Goal: Transaction & Acquisition: Book appointment/travel/reservation

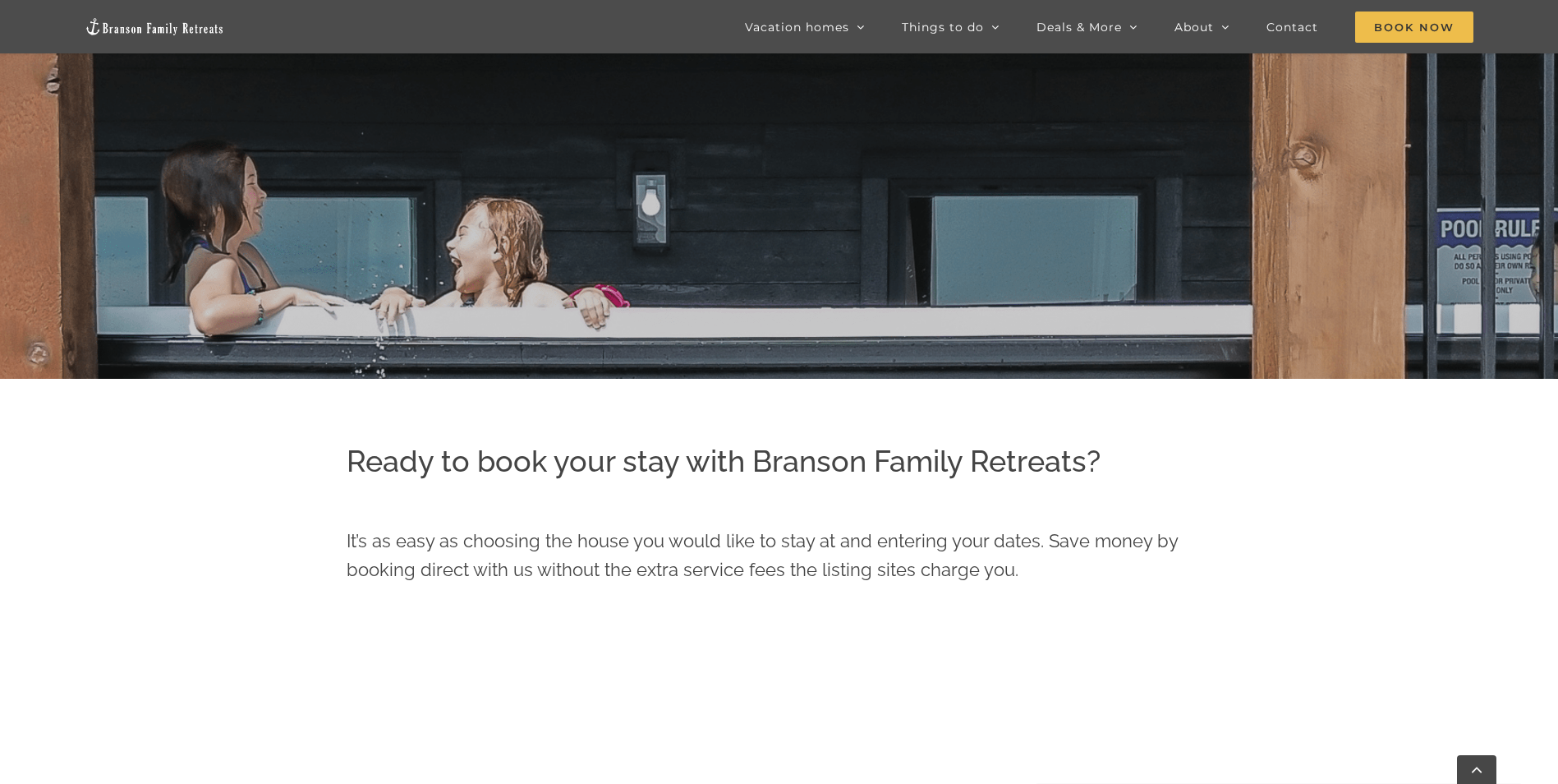
scroll to position [291, 0]
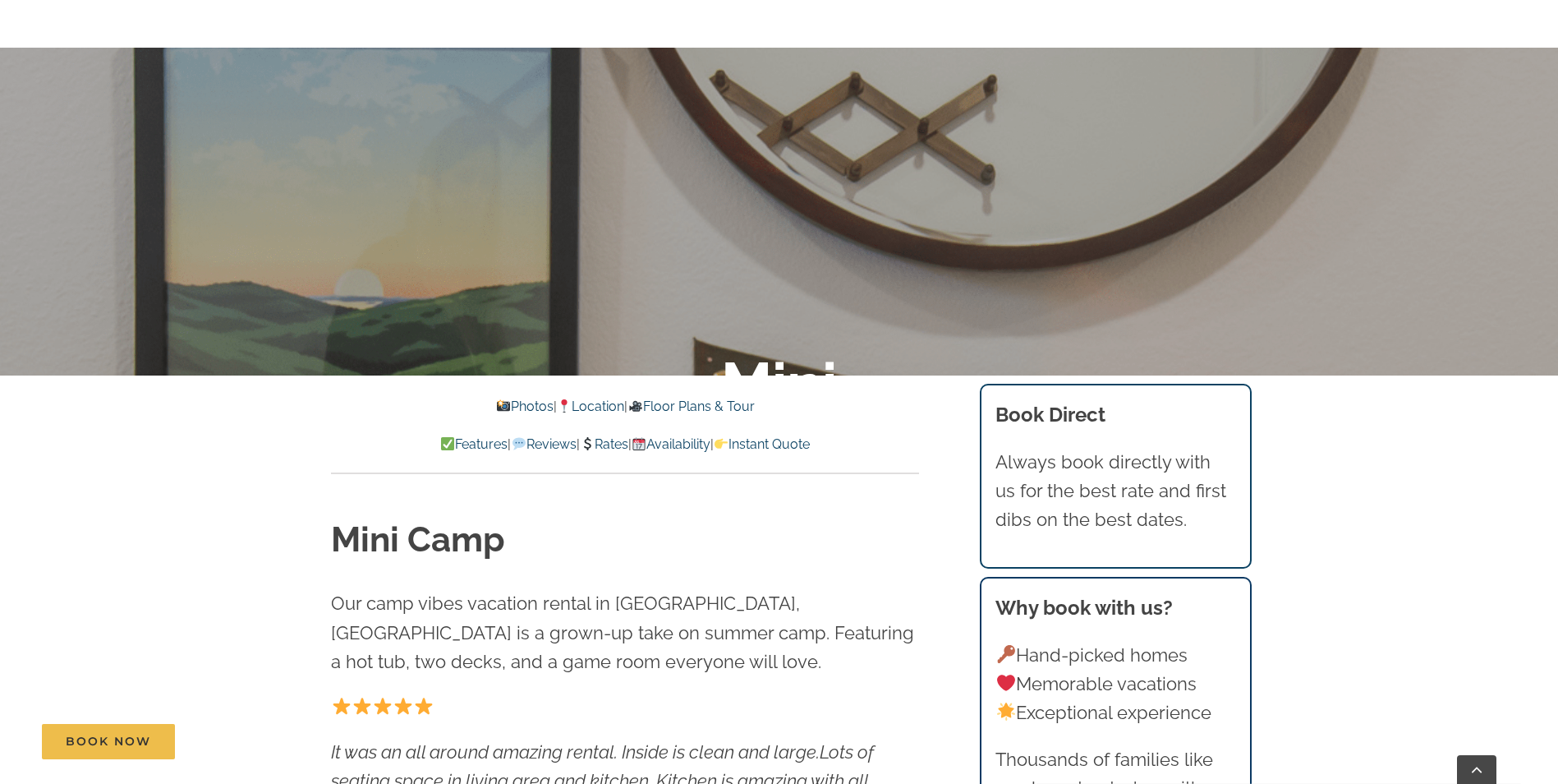
scroll to position [493, 0]
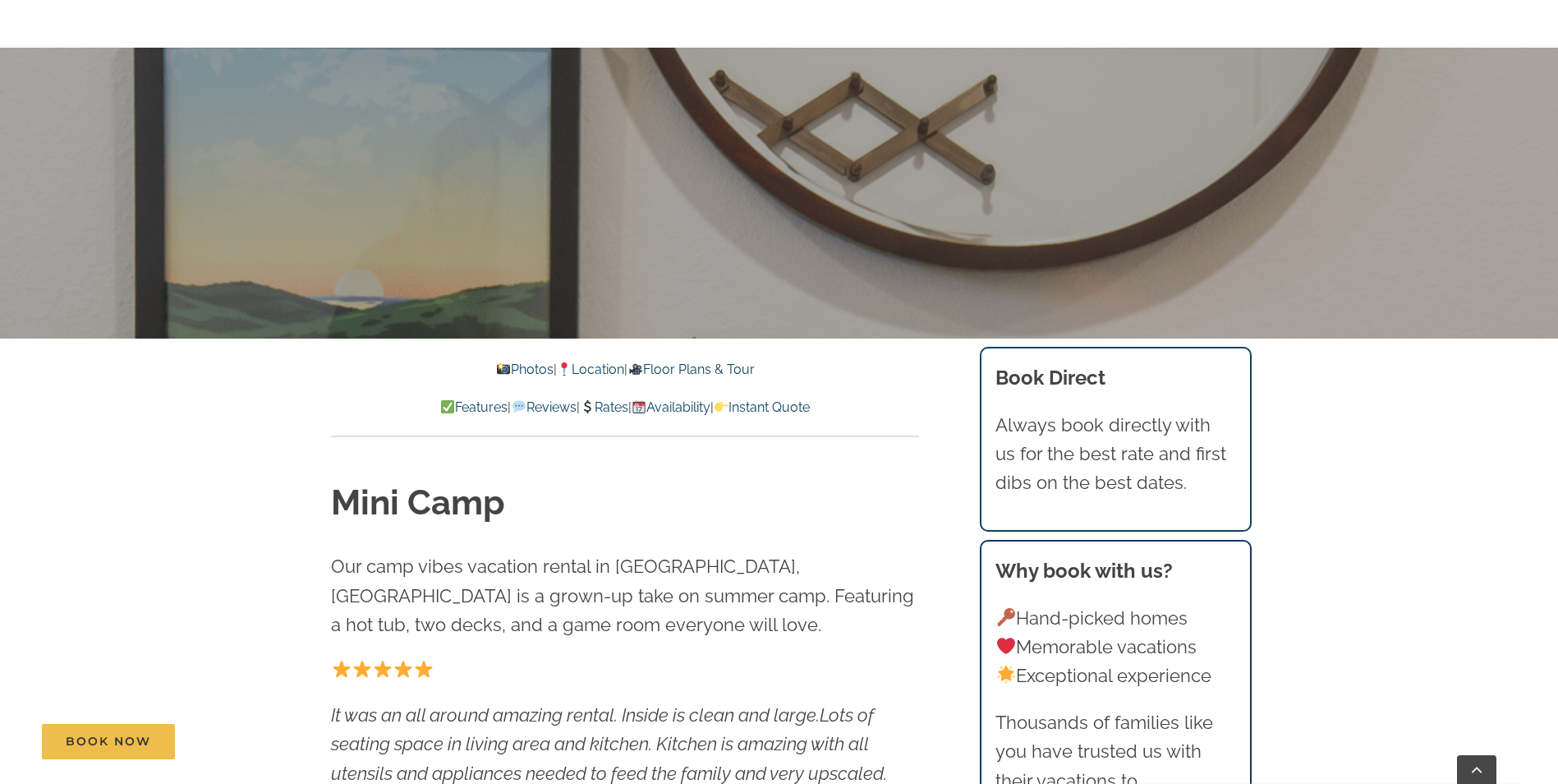
click at [706, 366] on link "Floor Plans & Tour" at bounding box center [691, 369] width 127 height 16
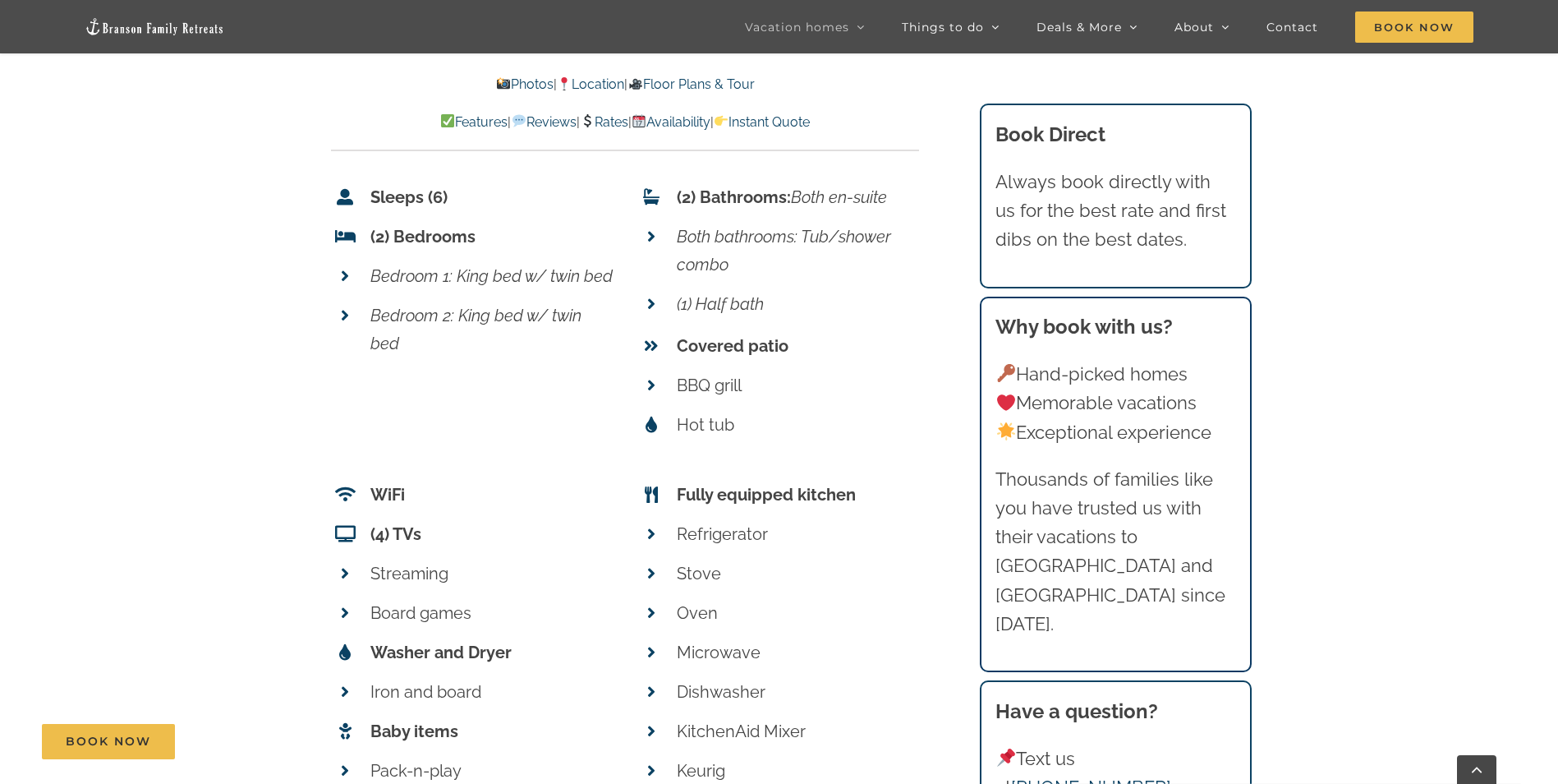
scroll to position [6523, 0]
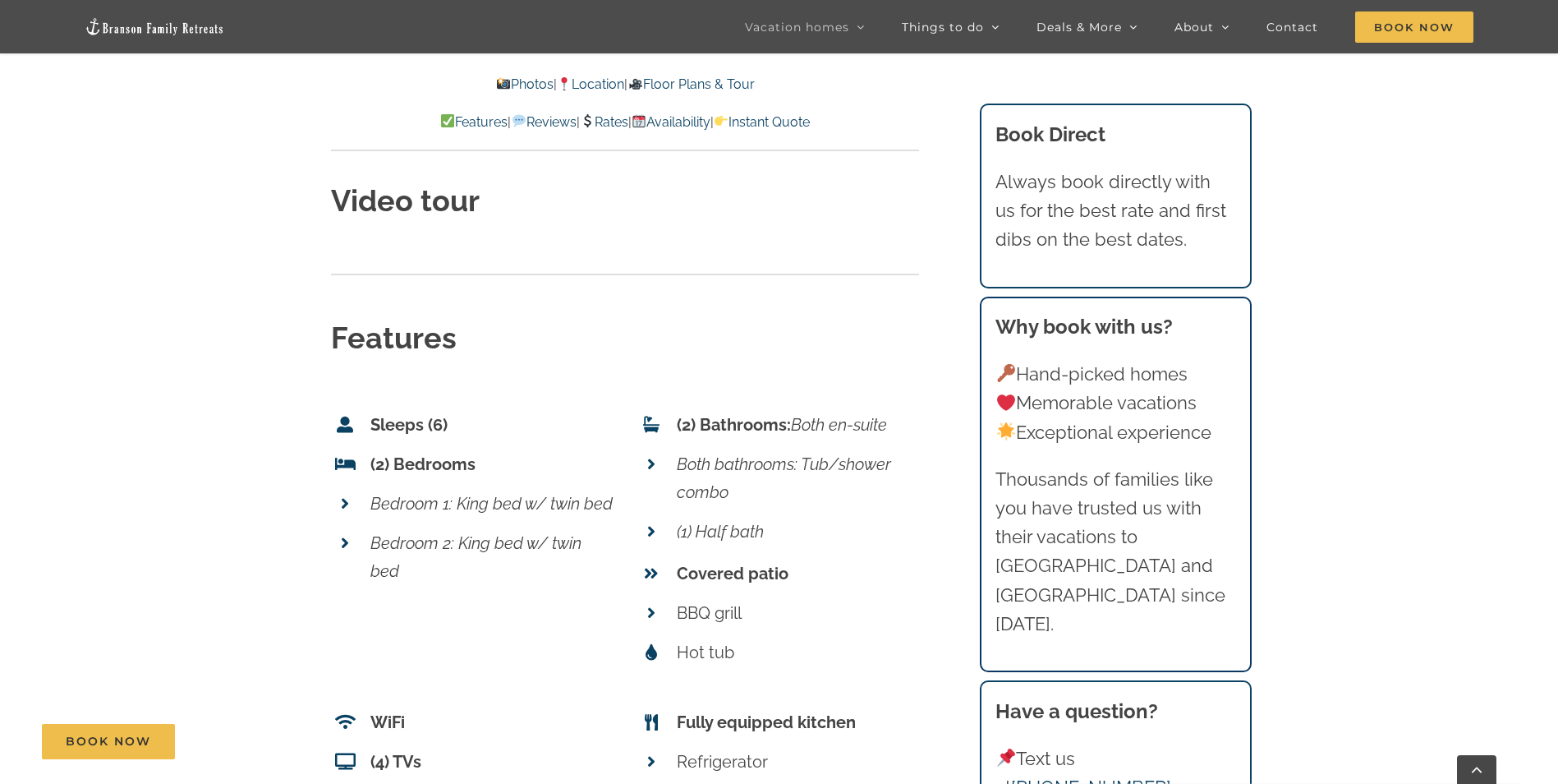
click at [691, 88] on link "Floor Plans & Tour" at bounding box center [691, 84] width 127 height 16
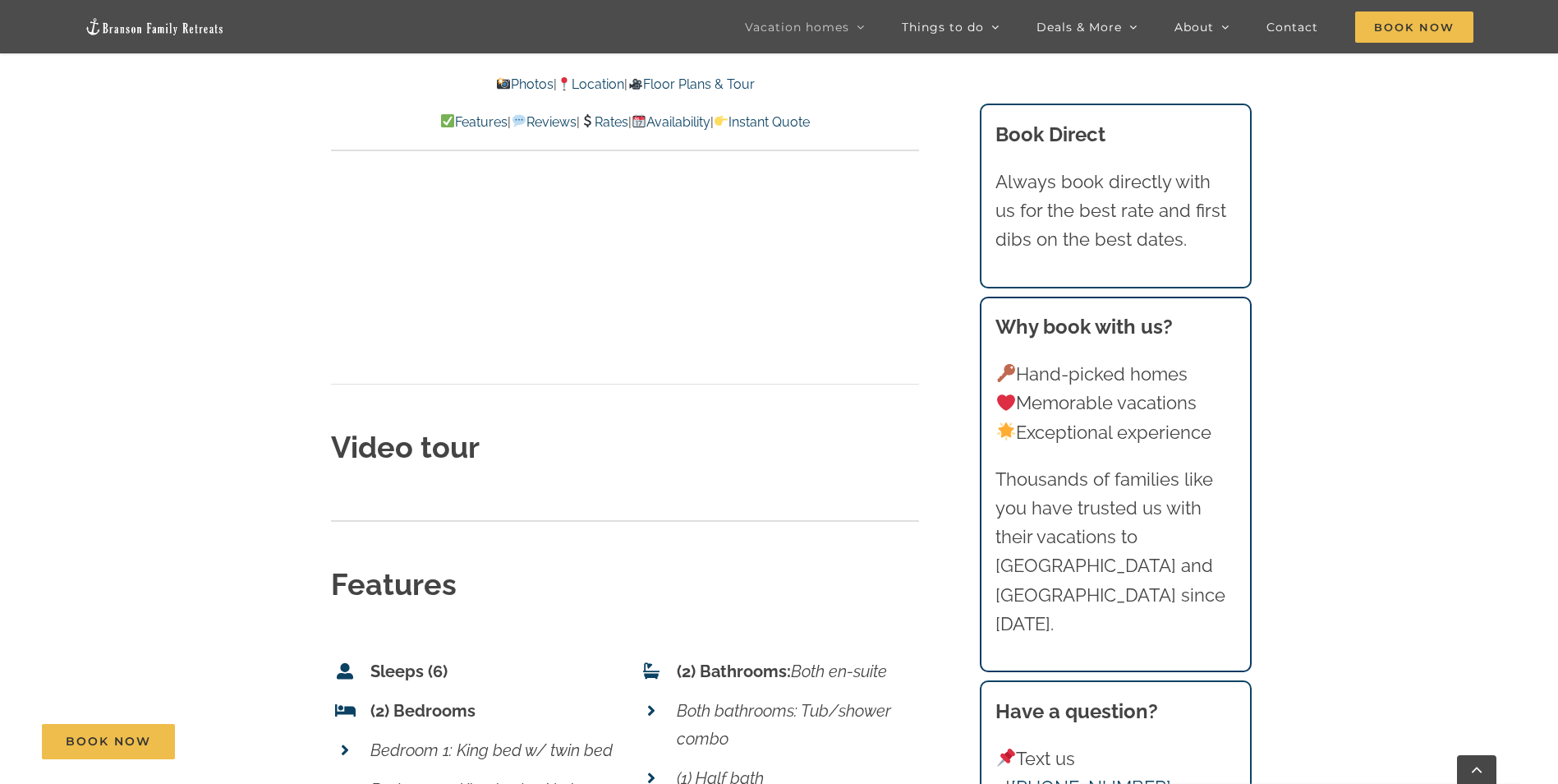
click at [691, 80] on link "Floor Plans & Tour" at bounding box center [691, 84] width 127 height 16
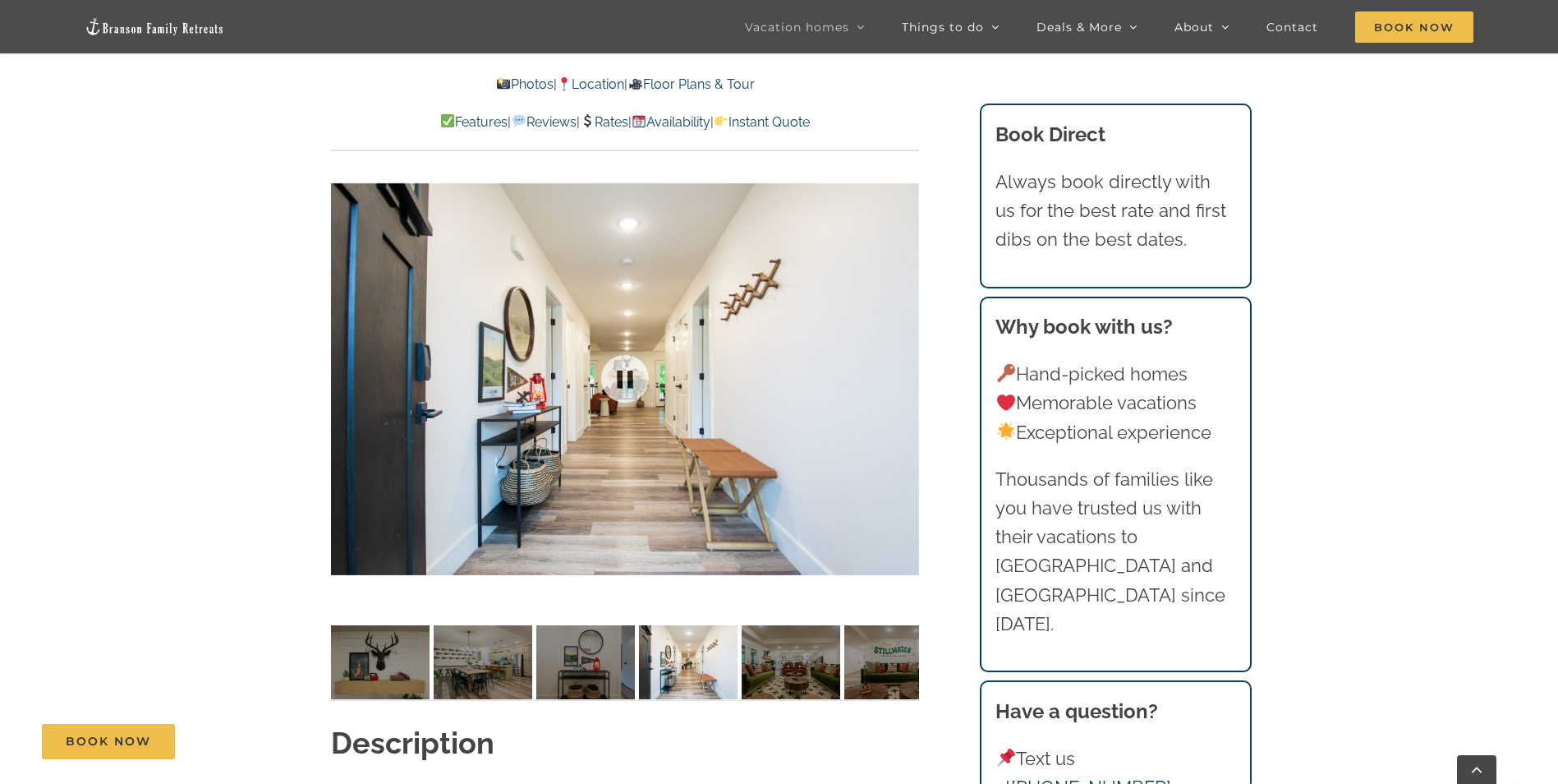
scroll to position [1267, 0]
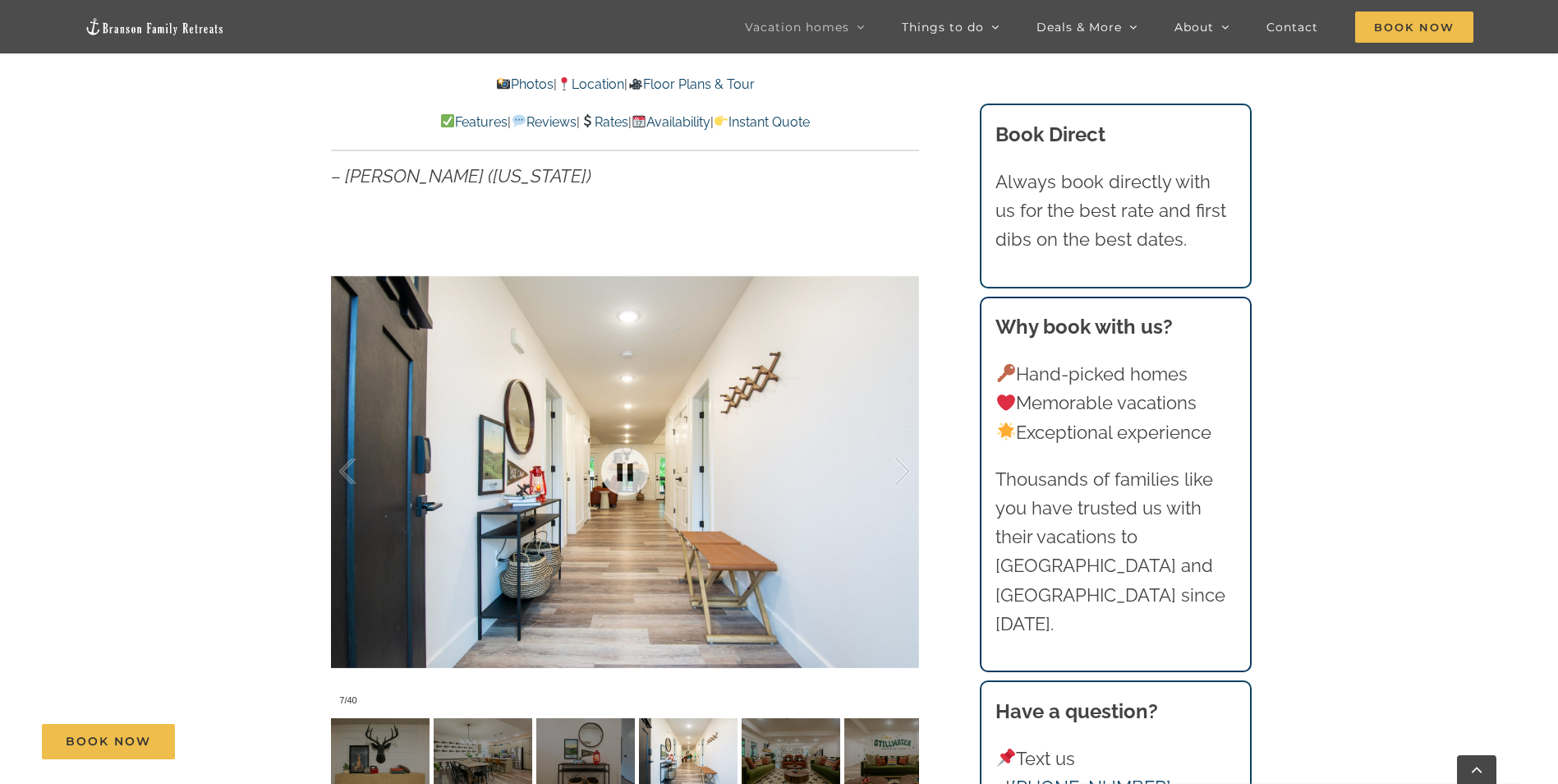
click at [581, 468] on div at bounding box center [625, 471] width 588 height 483
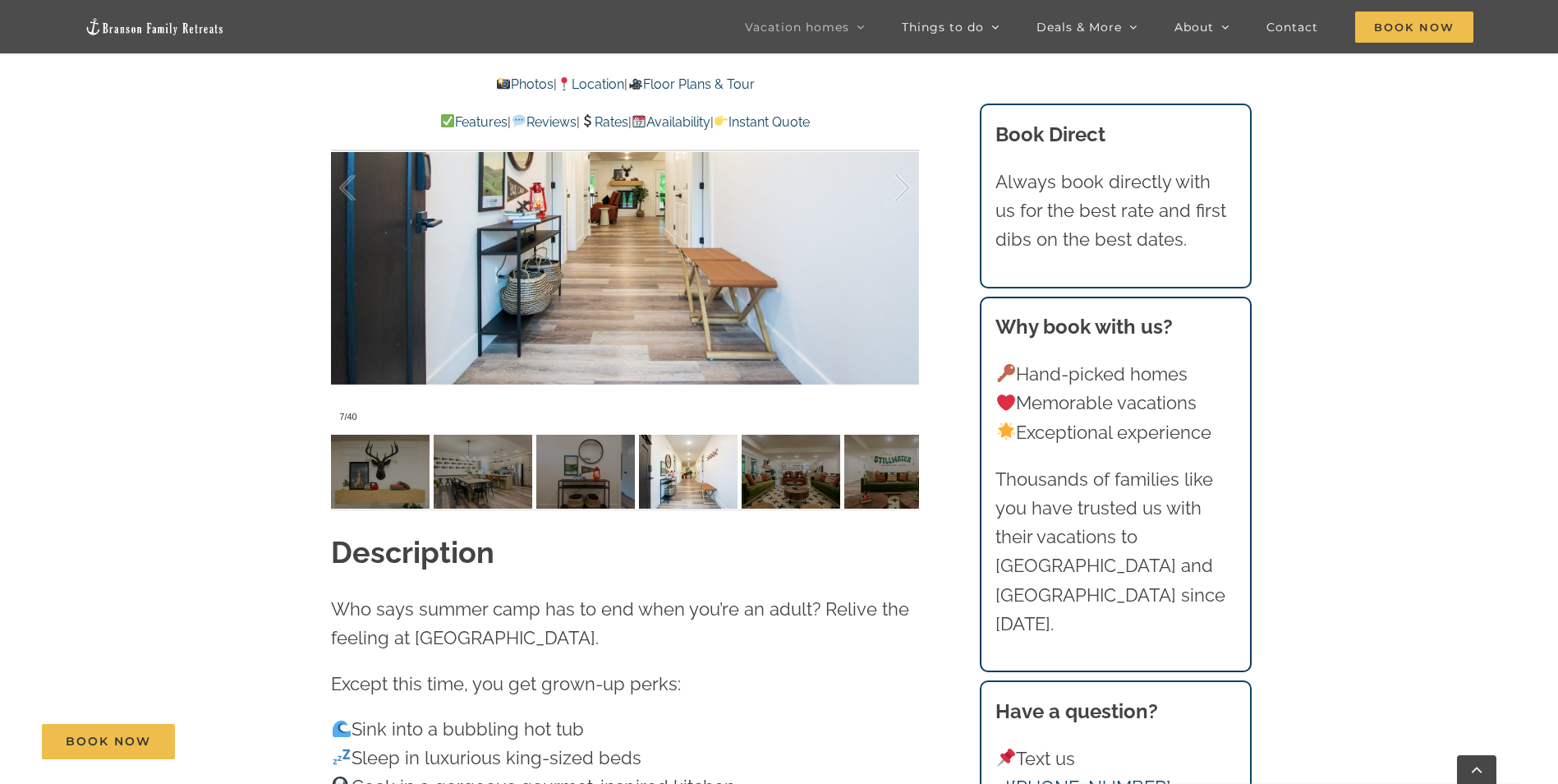
scroll to position [1595, 0]
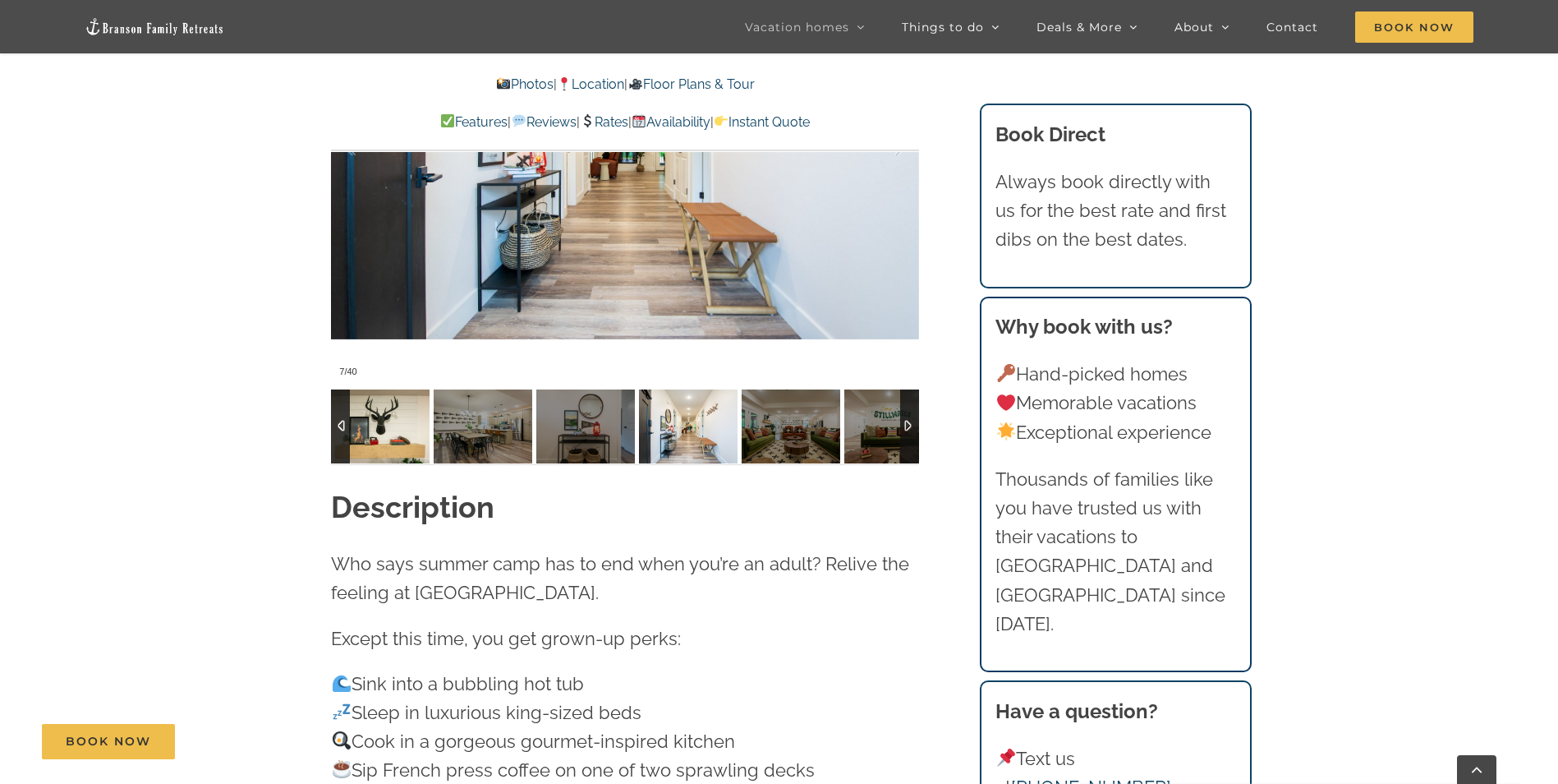
click at [399, 435] on img at bounding box center [381, 426] width 99 height 74
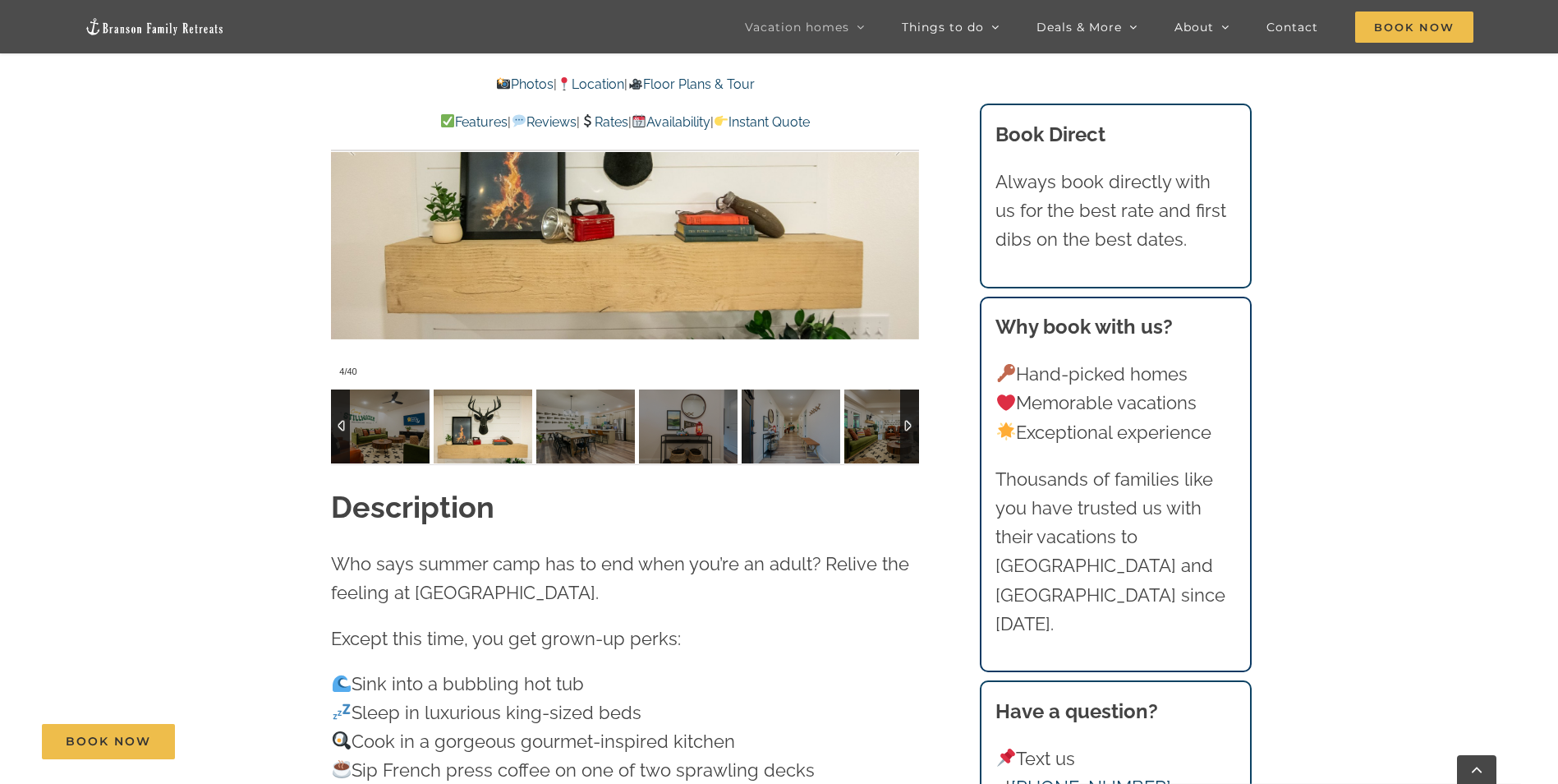
click at [911, 423] on div at bounding box center [909, 426] width 19 height 74
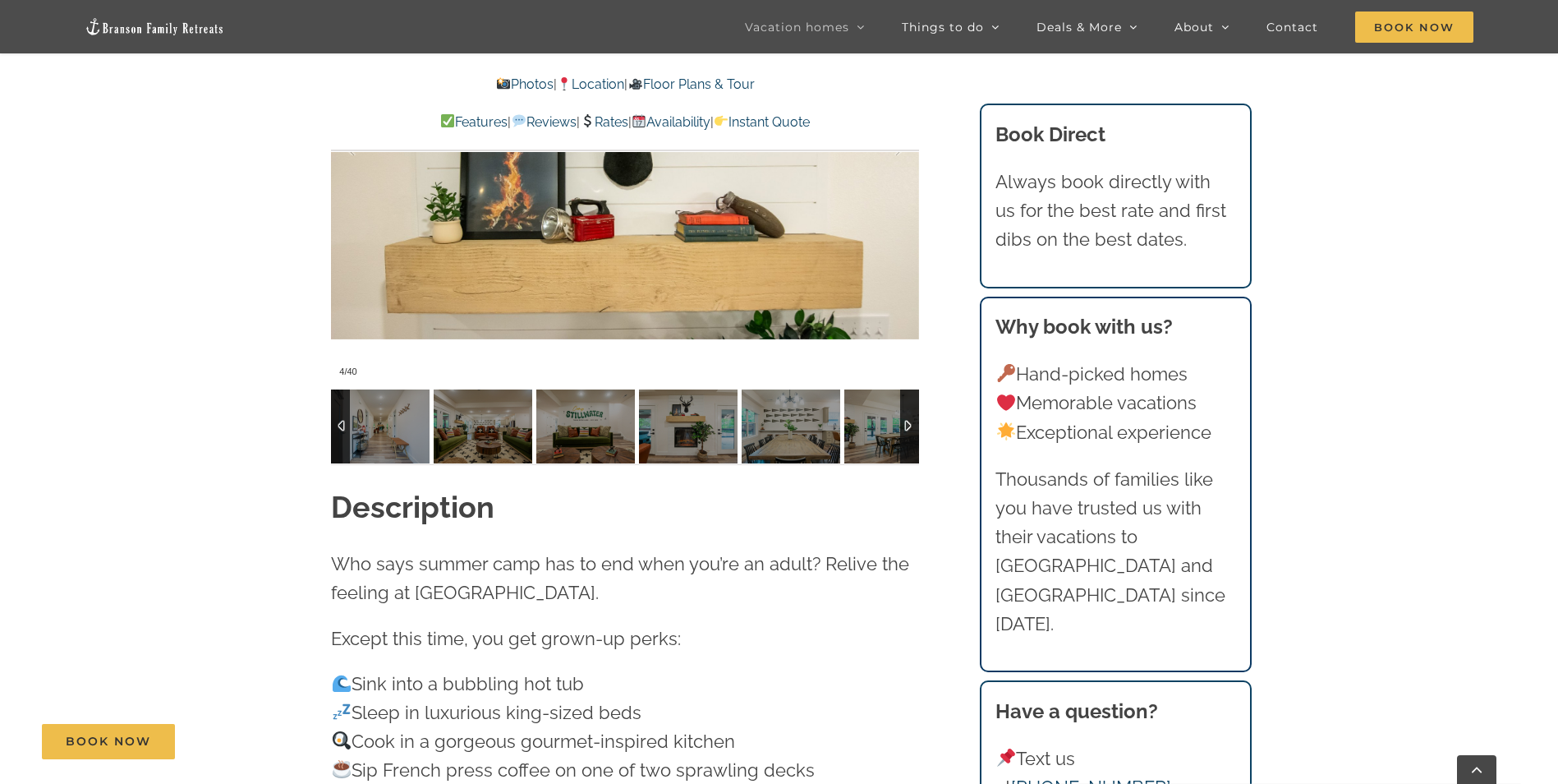
click at [906, 423] on div at bounding box center [909, 426] width 19 height 74
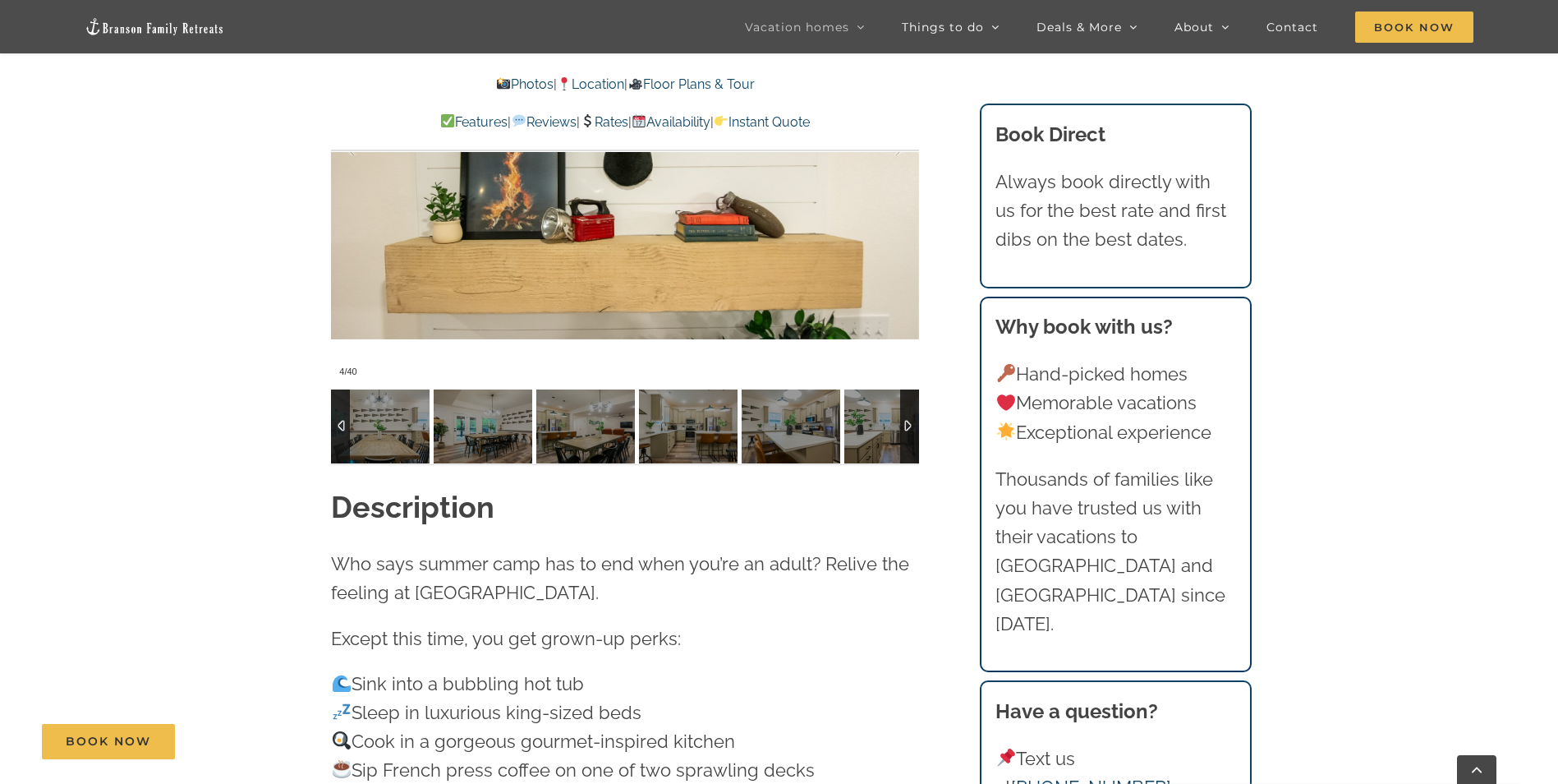
click at [906, 423] on div at bounding box center [909, 426] width 19 height 74
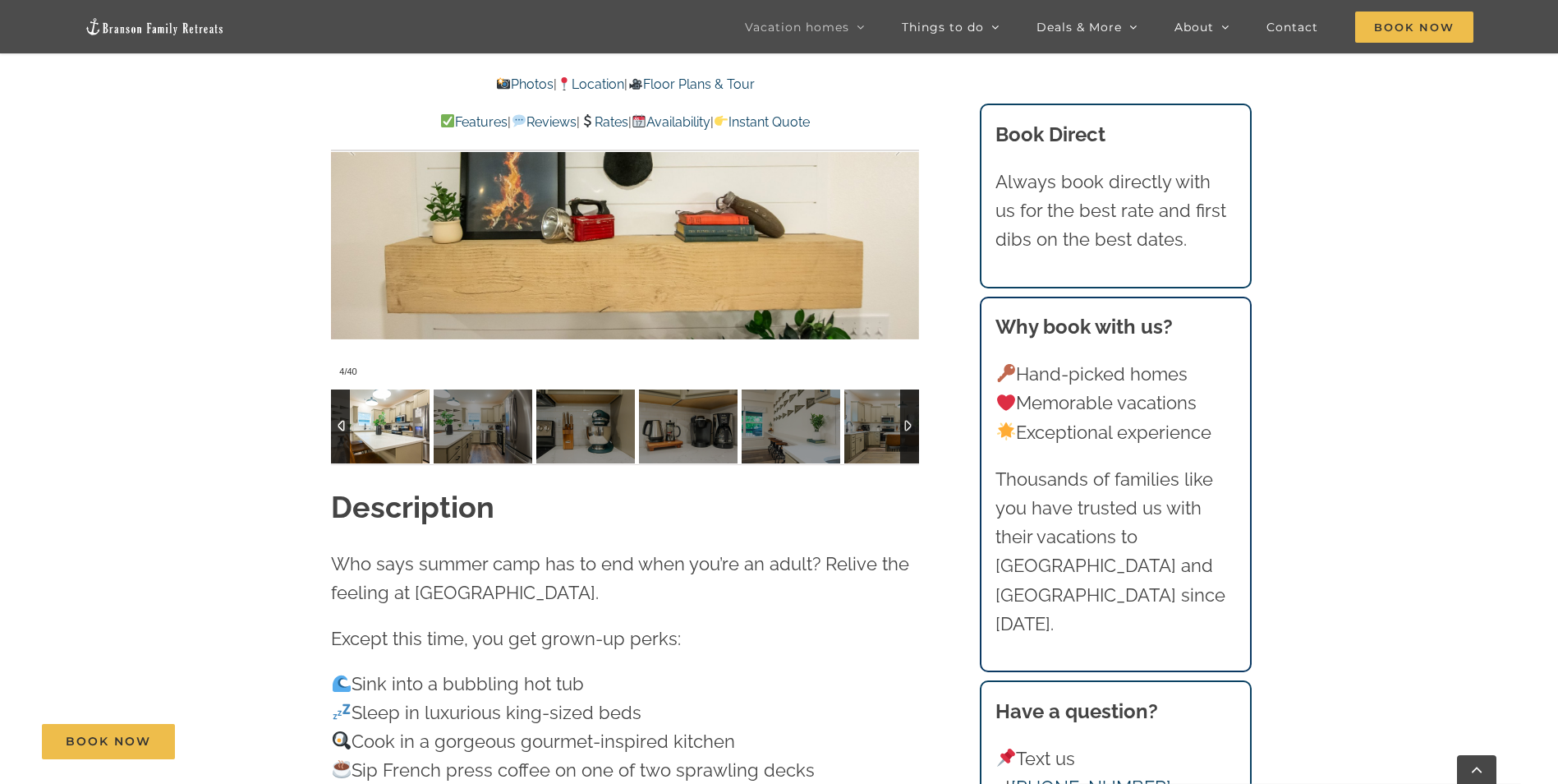
click at [387, 430] on img at bounding box center [381, 426] width 99 height 74
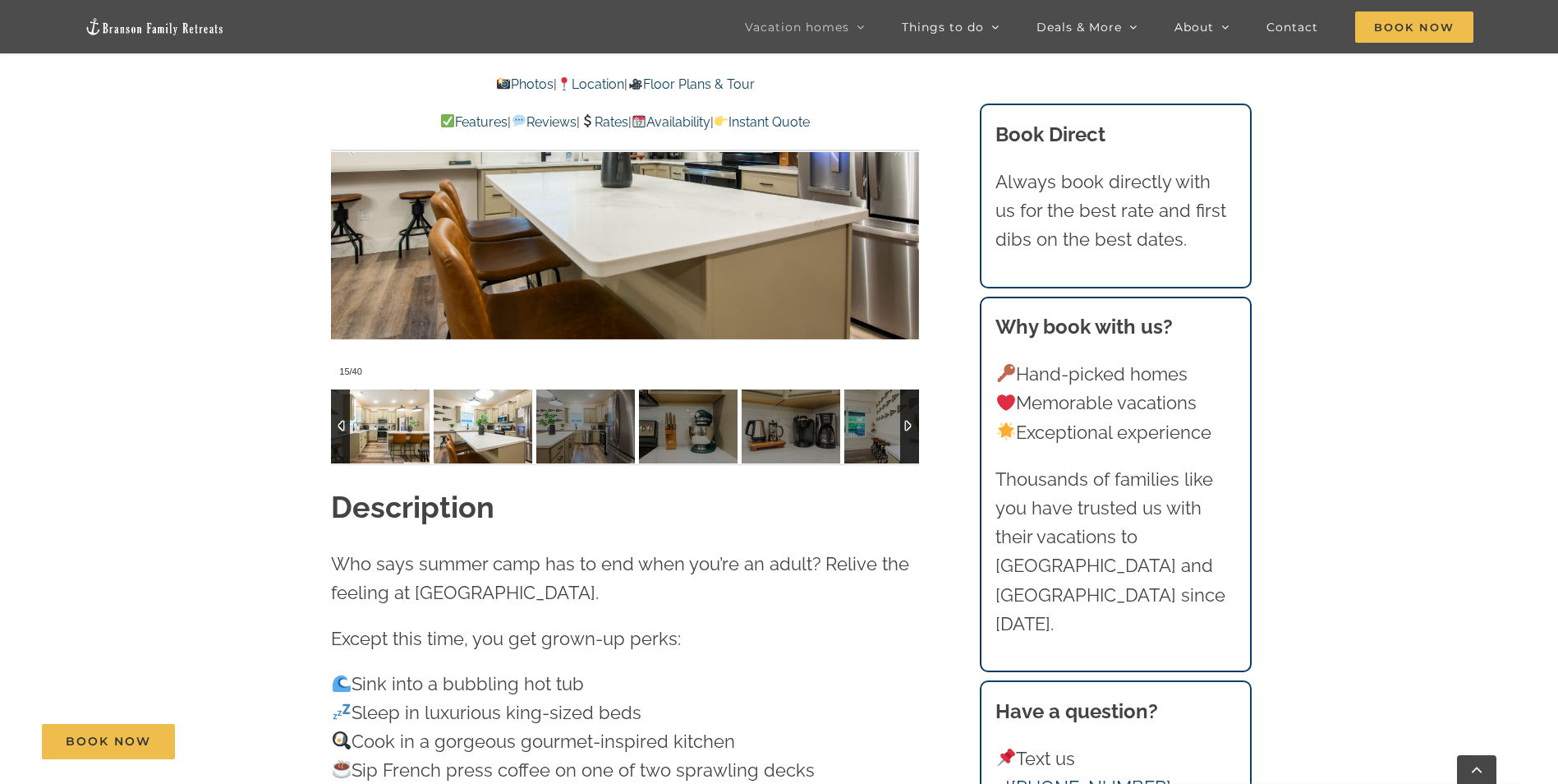
click at [386, 429] on img at bounding box center [381, 426] width 99 height 74
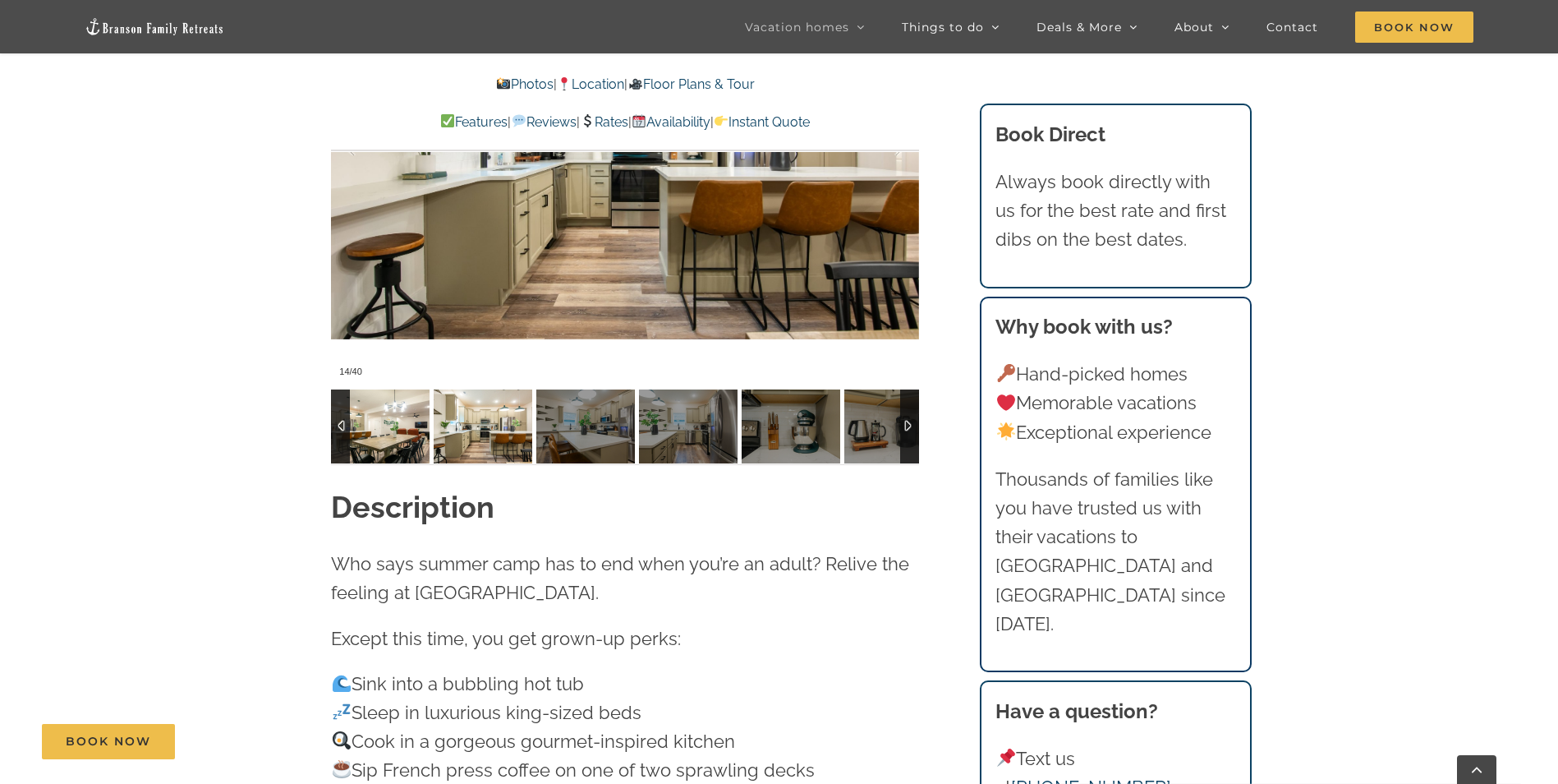
click at [384, 429] on img at bounding box center [381, 426] width 99 height 74
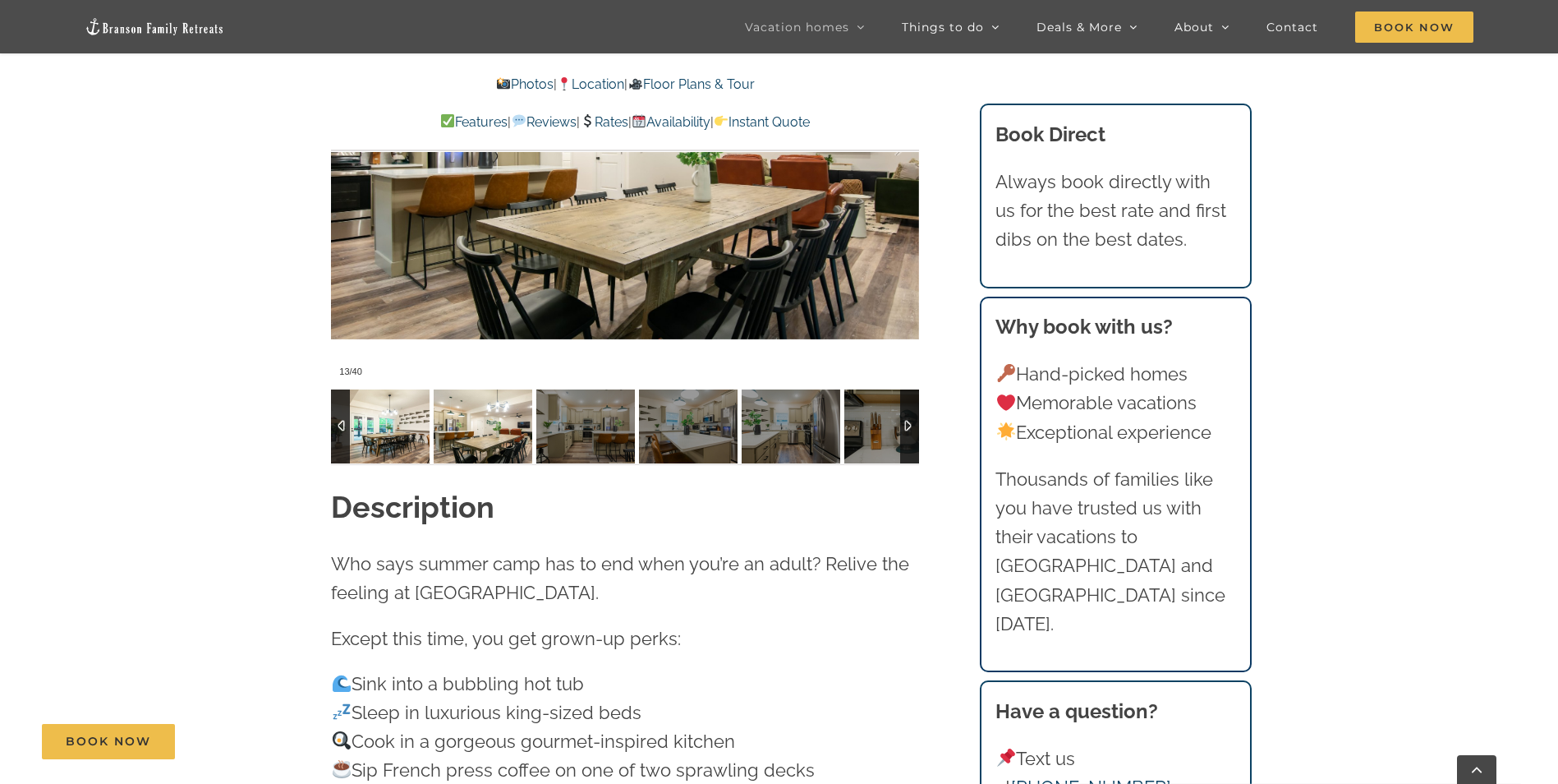
click at [383, 429] on img at bounding box center [381, 426] width 99 height 74
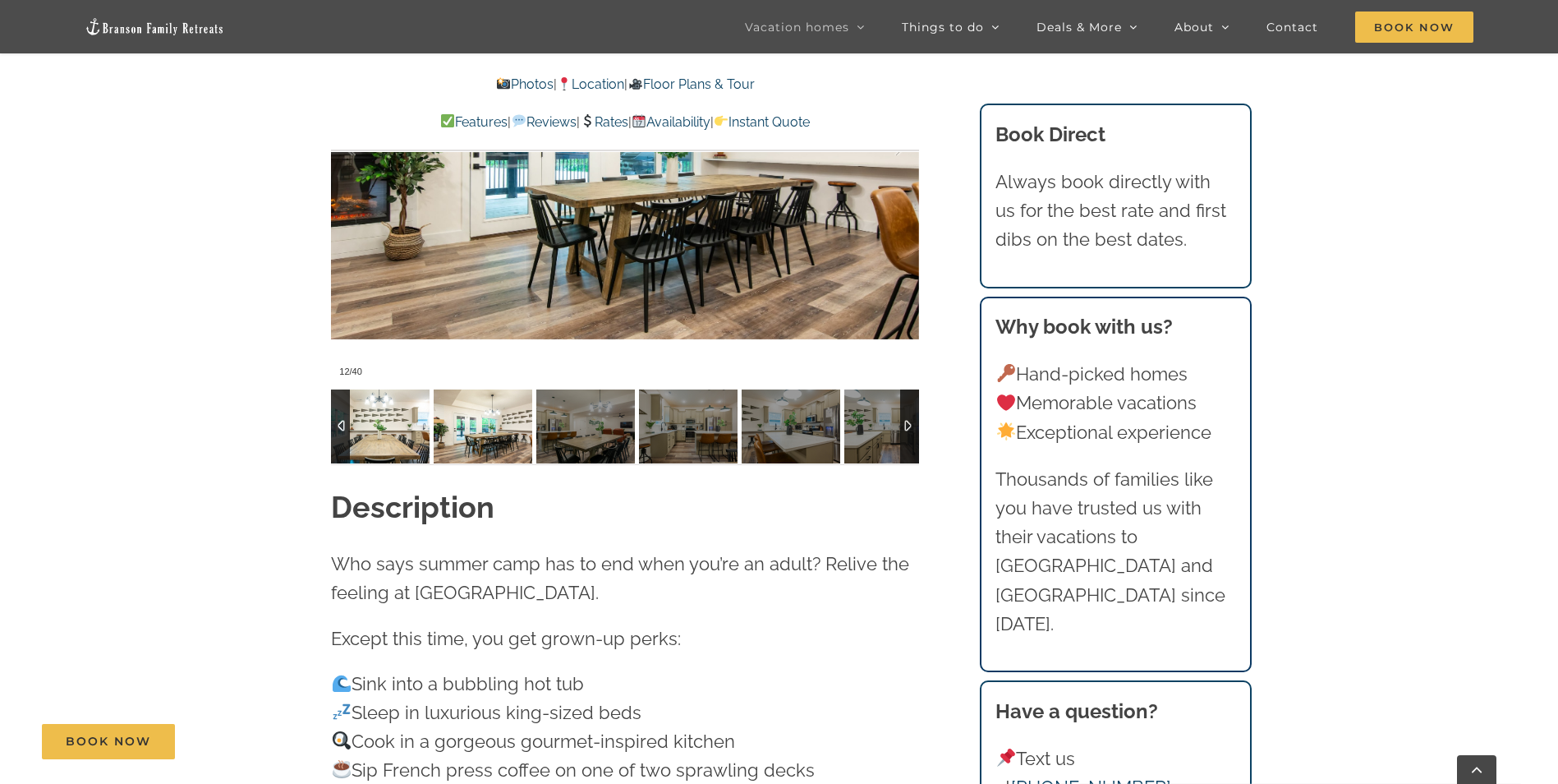
click at [382, 429] on img at bounding box center [381, 426] width 99 height 74
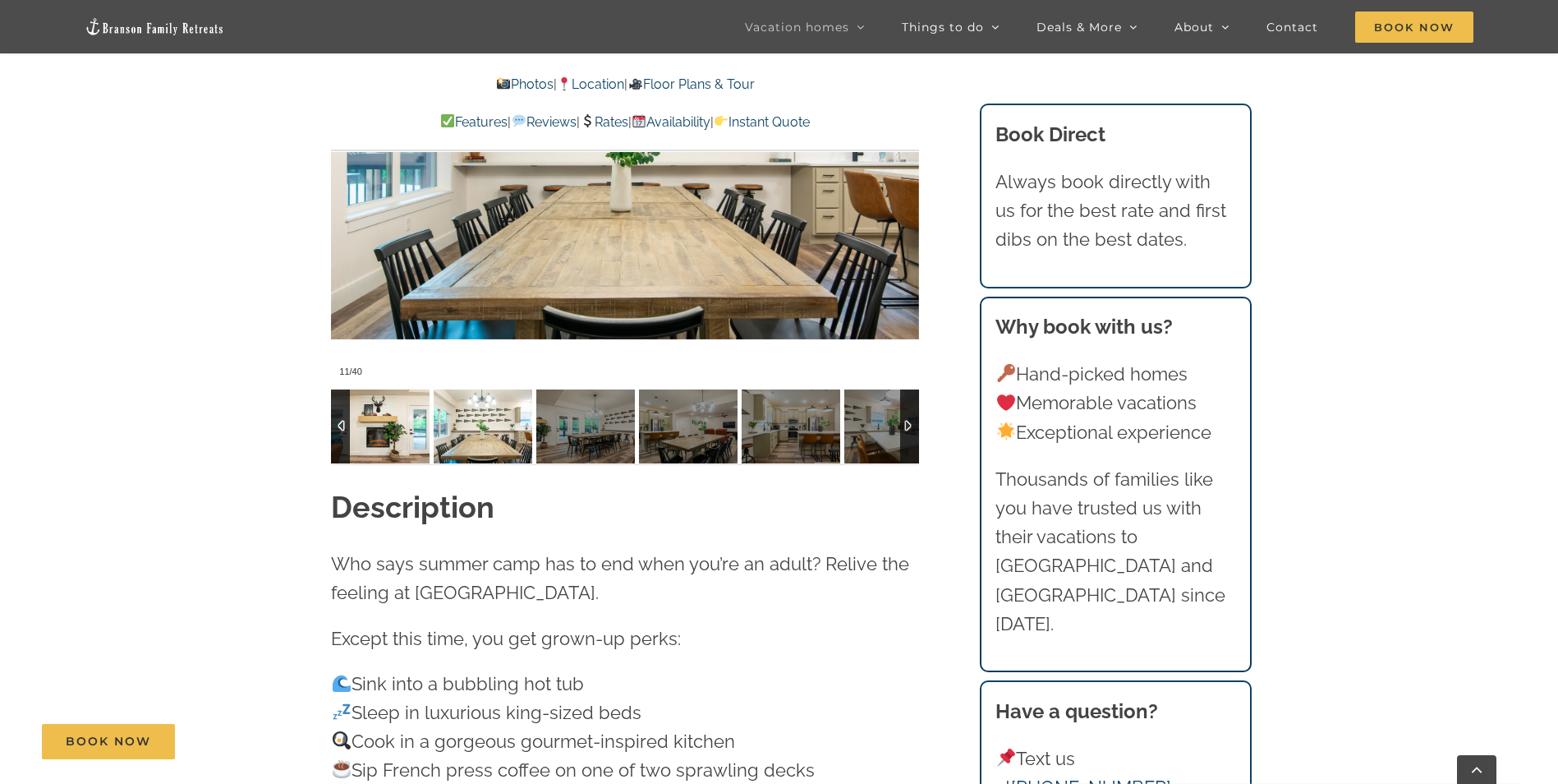
click at [382, 429] on img at bounding box center [381, 426] width 99 height 74
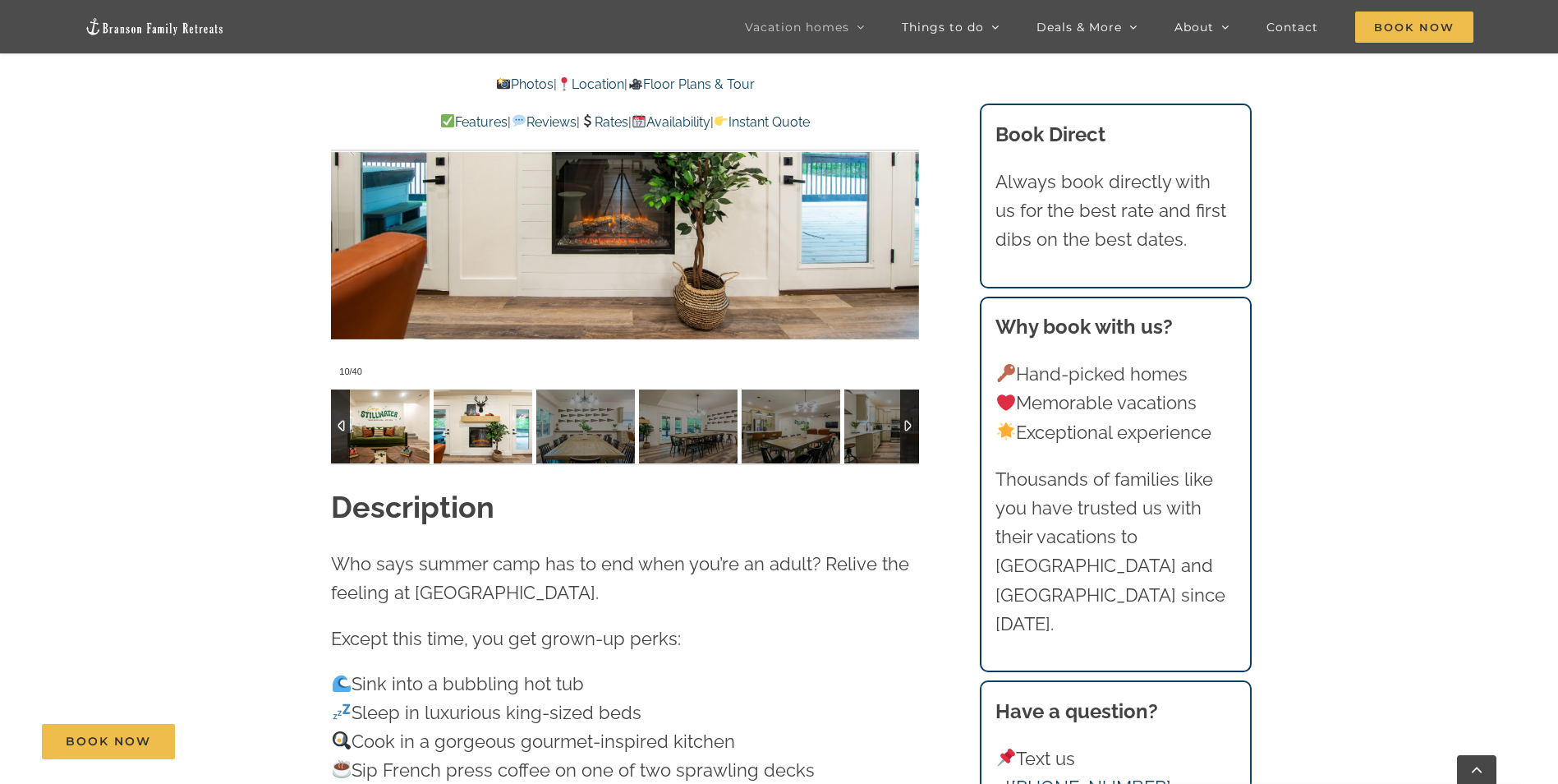
click at [382, 429] on img at bounding box center [381, 426] width 99 height 74
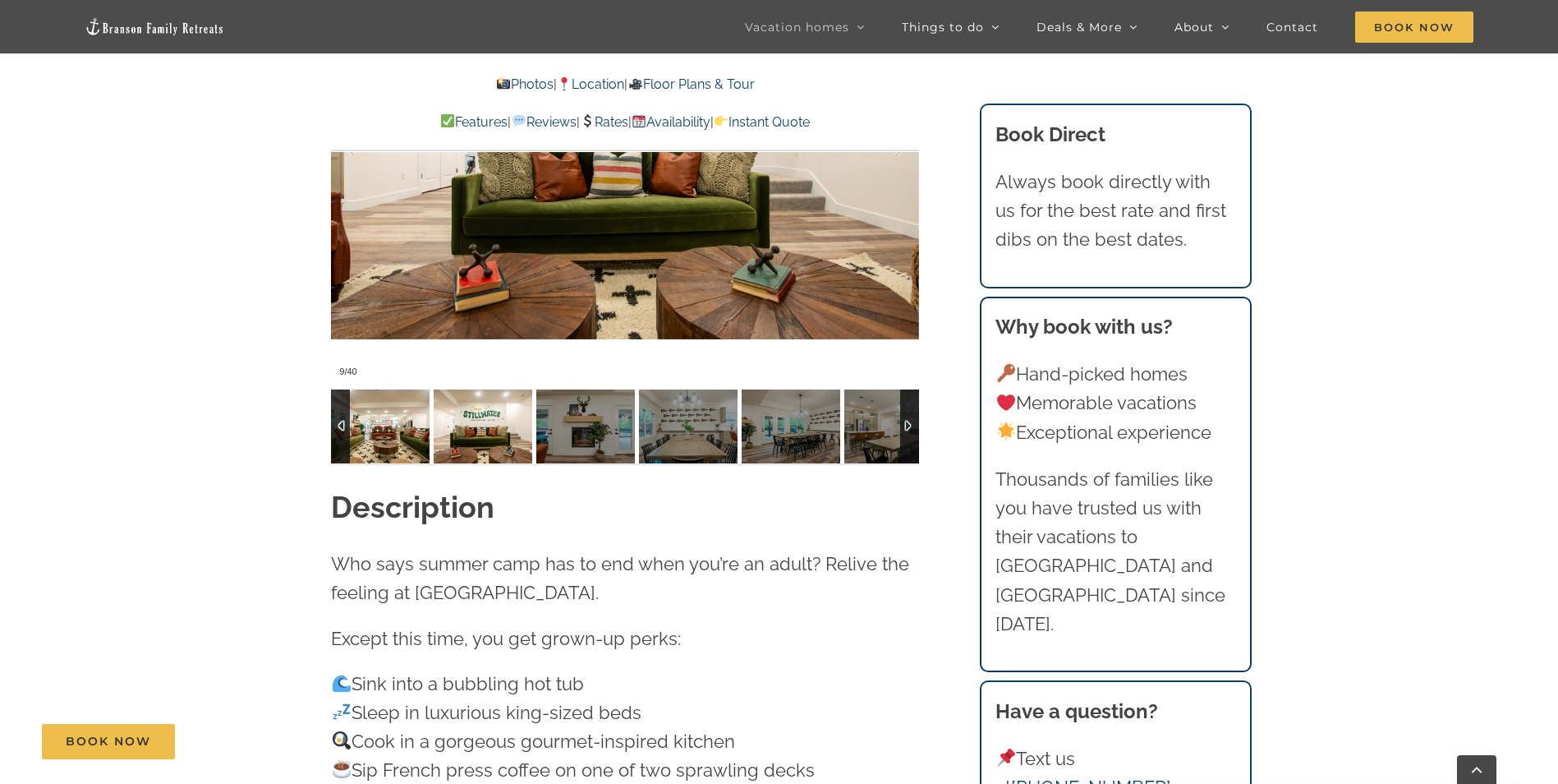
click at [382, 429] on img at bounding box center [381, 426] width 99 height 74
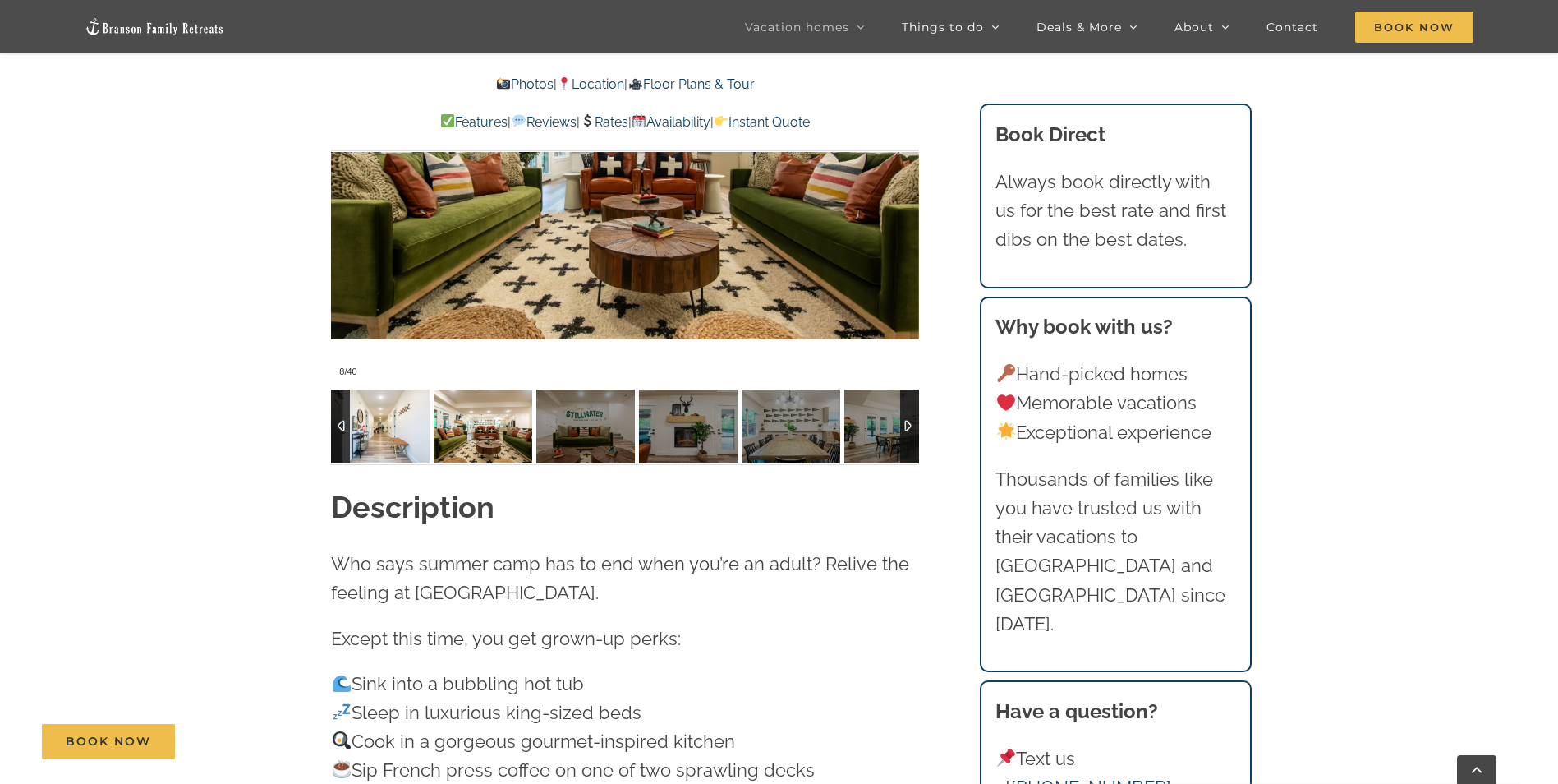
click at [382, 429] on img at bounding box center [381, 426] width 99 height 74
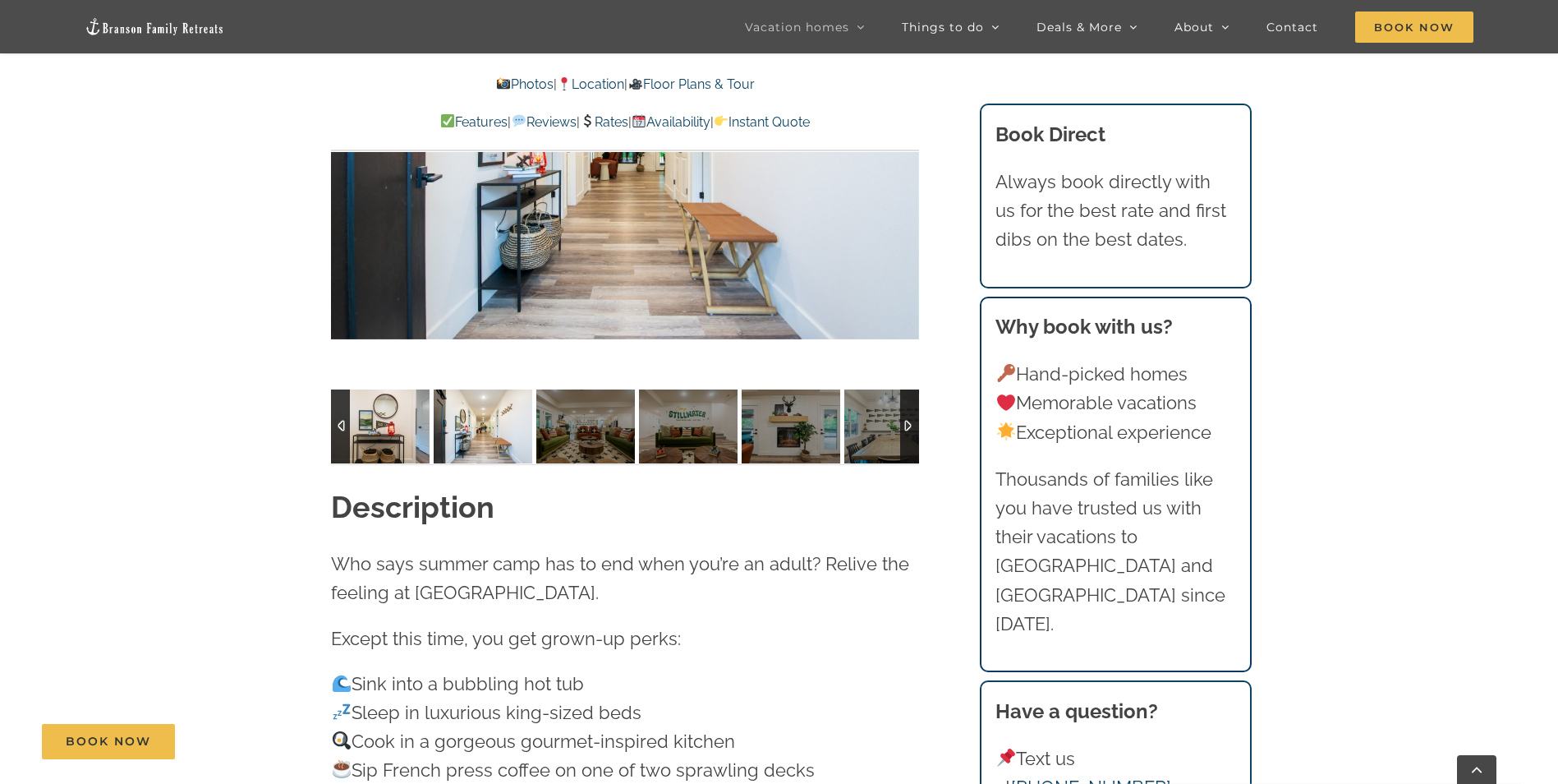
click at [382, 429] on img at bounding box center [381, 426] width 99 height 74
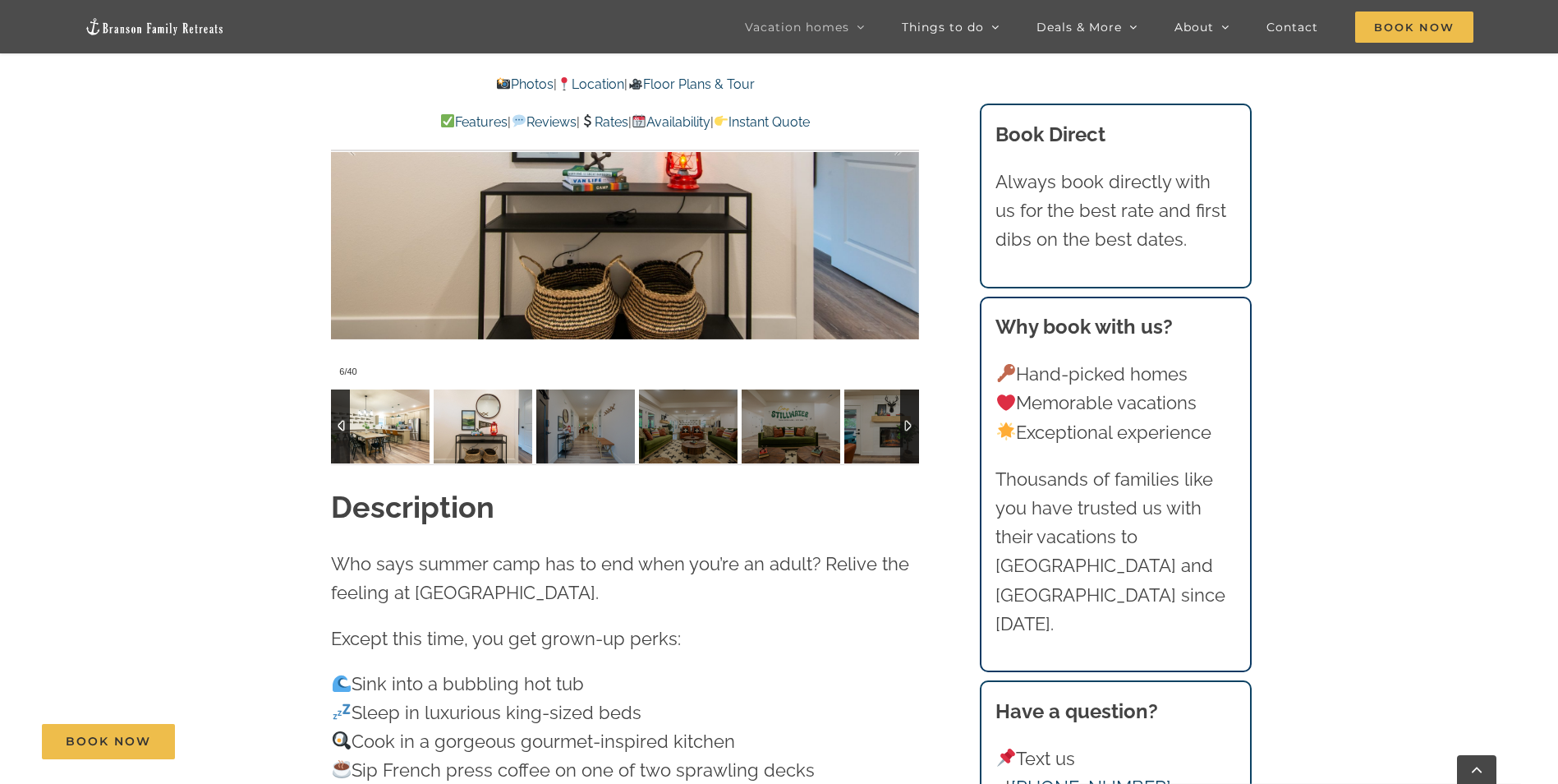
click at [382, 429] on img at bounding box center [381, 426] width 99 height 74
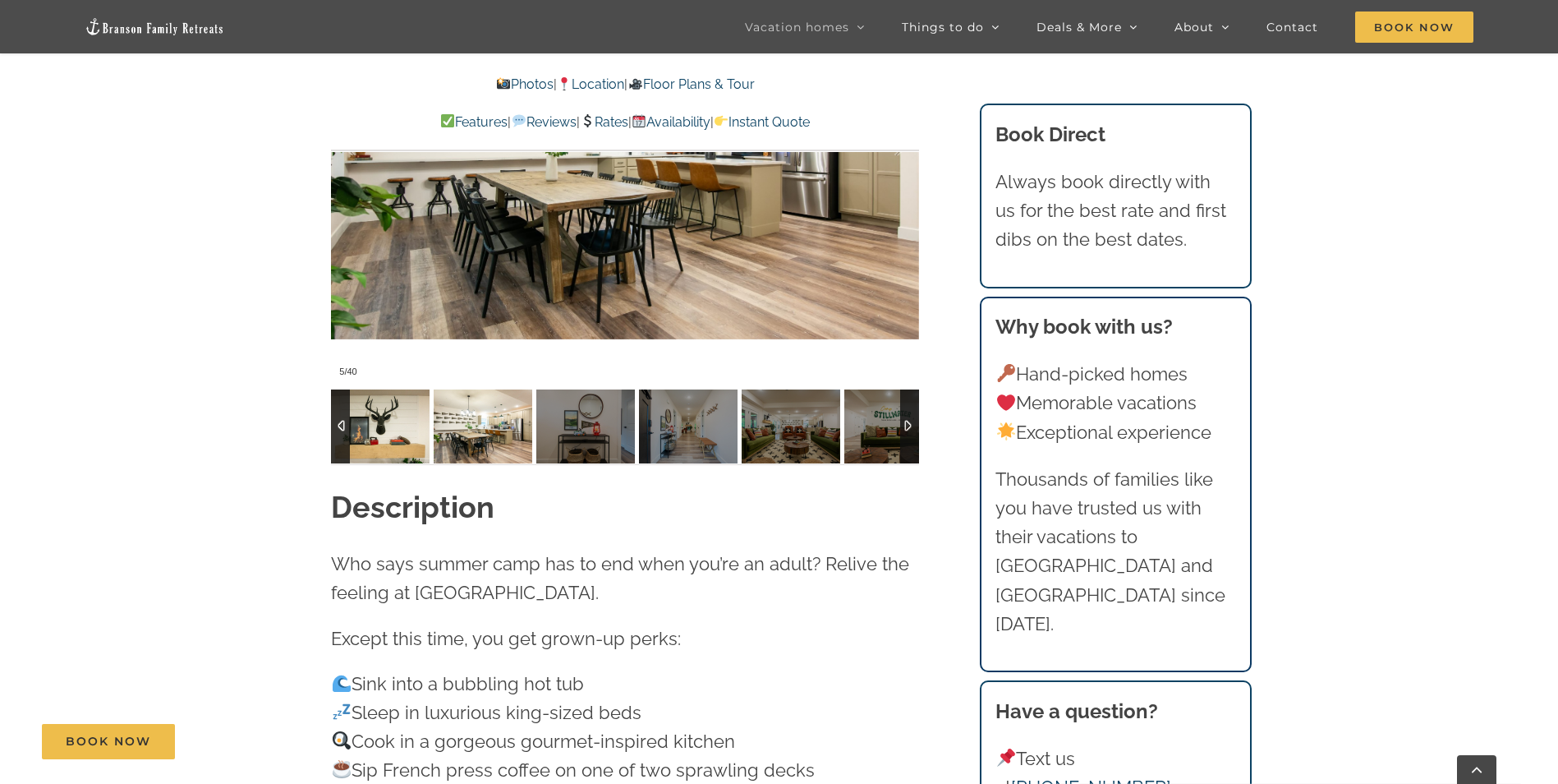
click at [382, 429] on img at bounding box center [381, 426] width 99 height 74
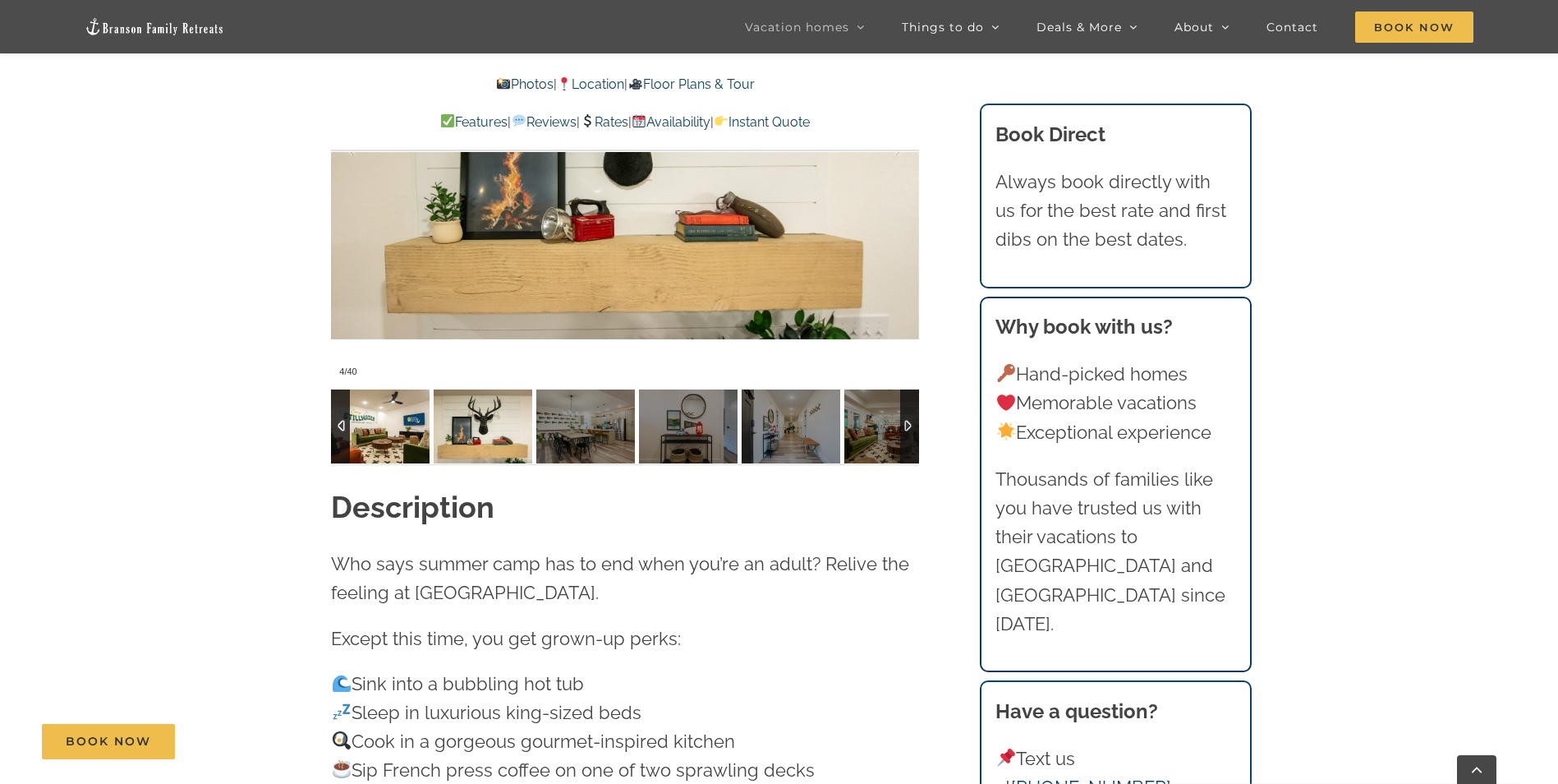
click at [382, 429] on img at bounding box center [381, 426] width 99 height 74
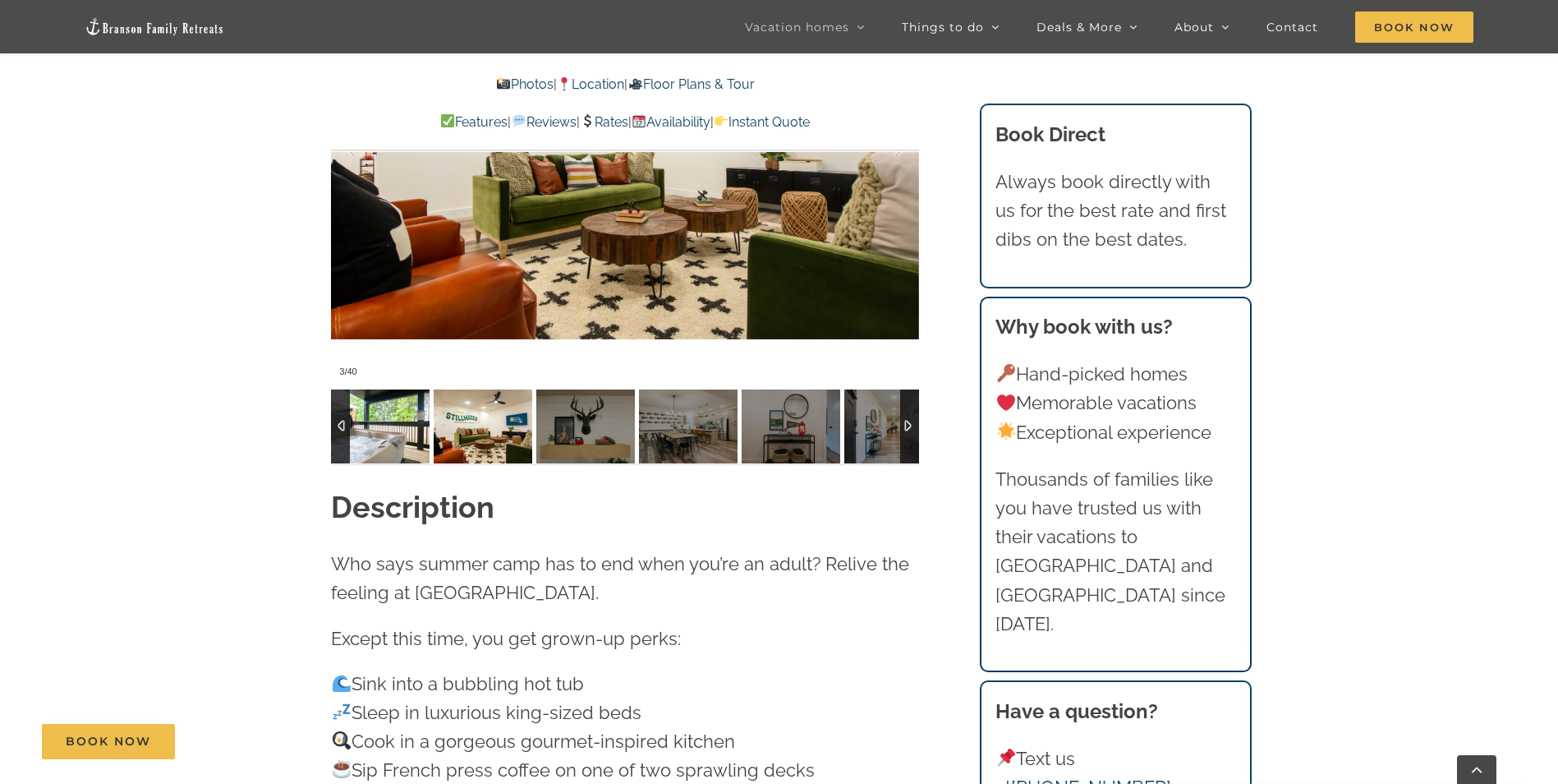
click at [382, 429] on img at bounding box center [381, 426] width 99 height 74
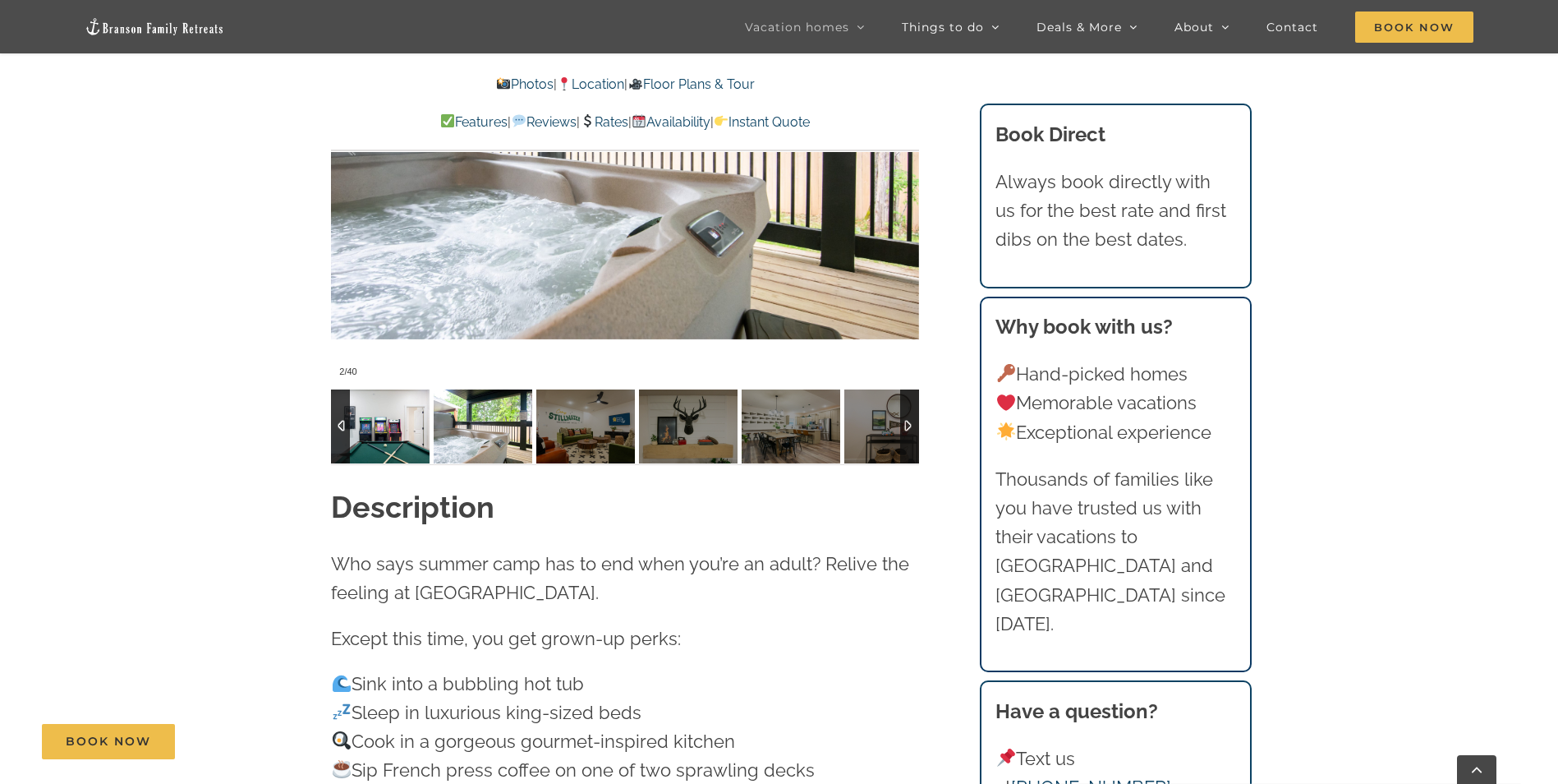
click at [382, 429] on img at bounding box center [381, 426] width 99 height 74
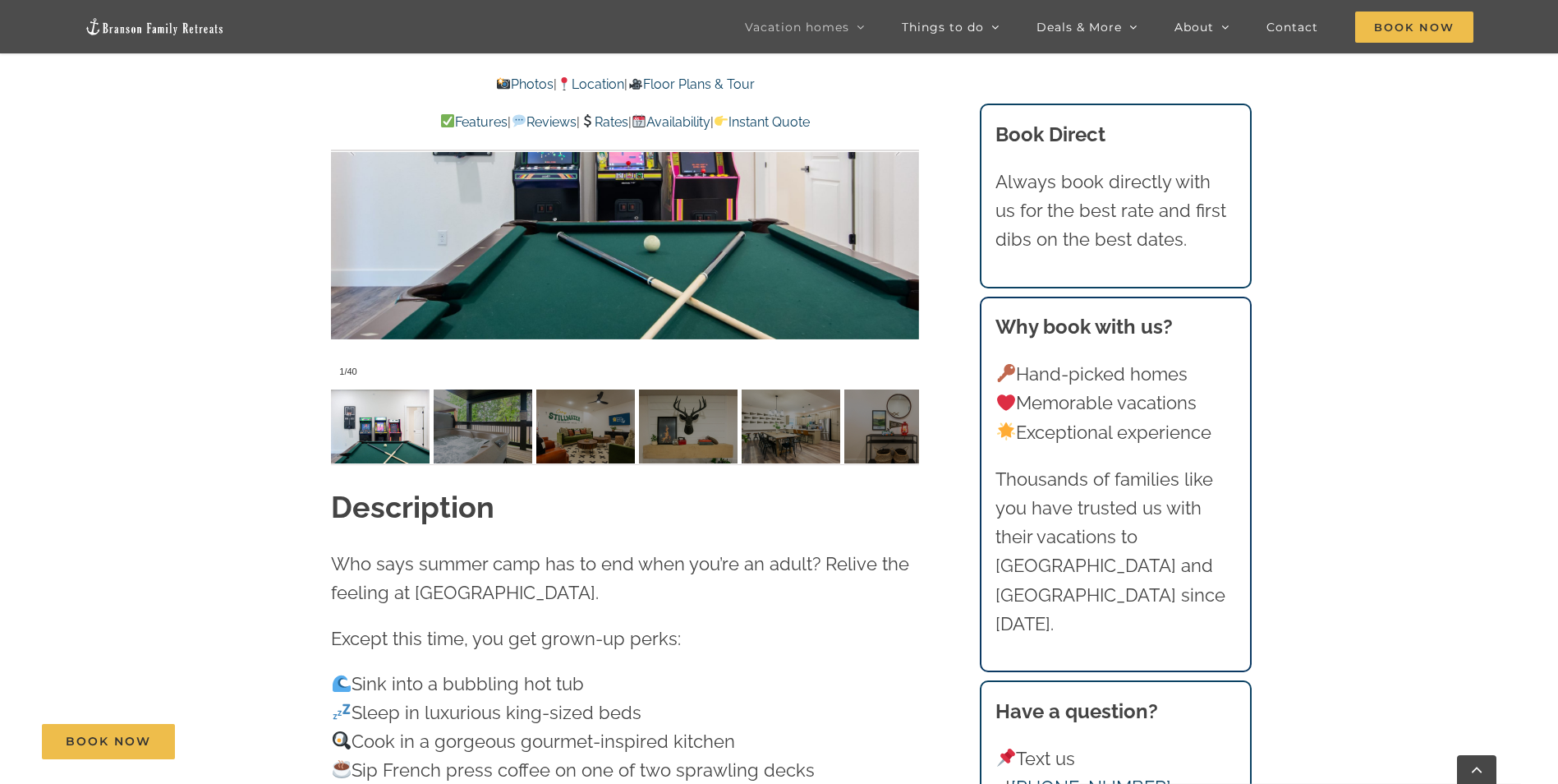
click at [700, 80] on link "Floor Plans & Tour" at bounding box center [691, 84] width 127 height 16
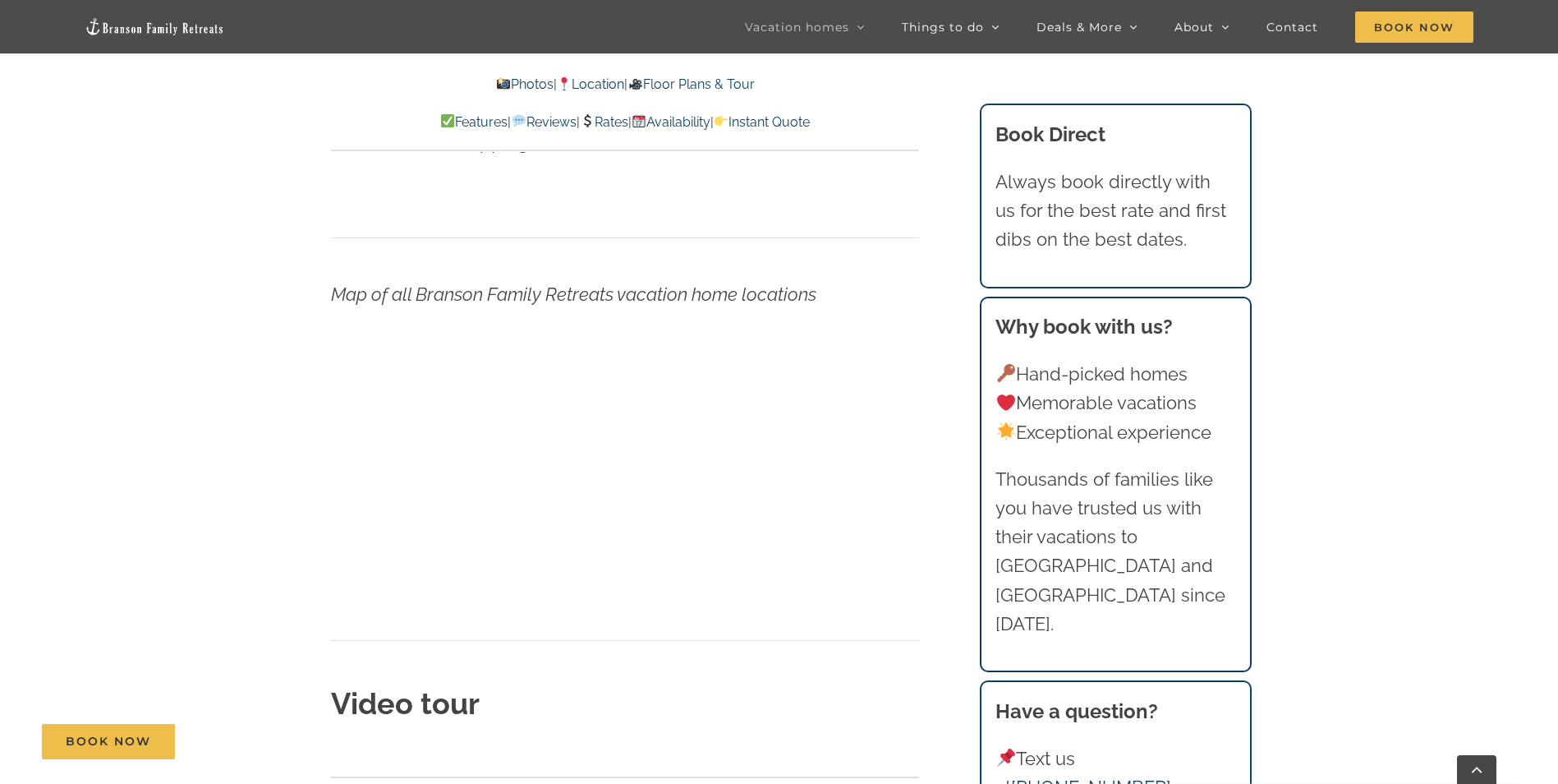
scroll to position [5866, 0]
